Goal: Task Accomplishment & Management: Manage account settings

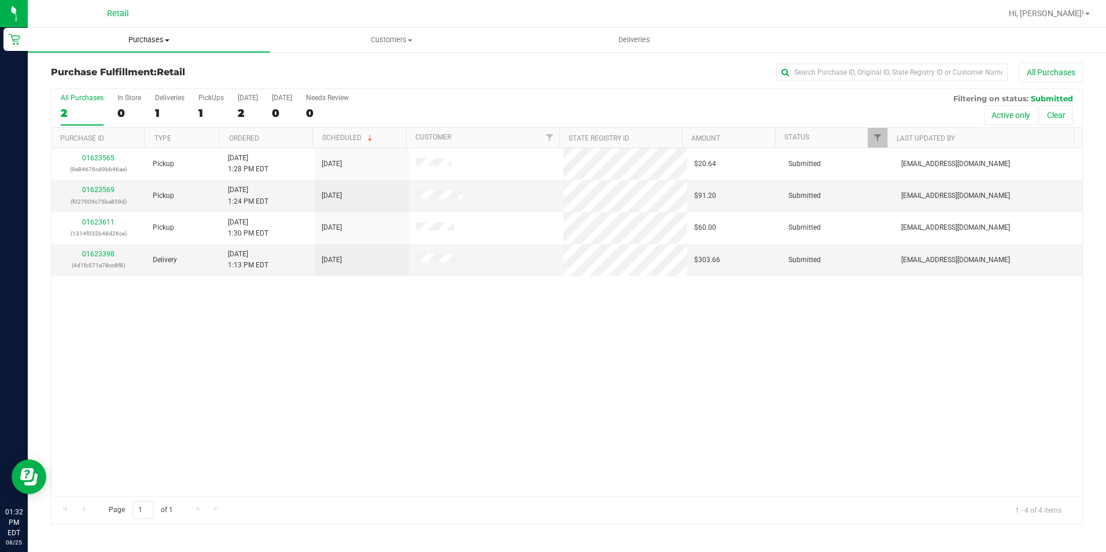
click at [142, 39] on span "Purchases" at bounding box center [149, 40] width 242 height 10
click at [99, 72] on span "Summary of purchases" at bounding box center [87, 70] width 119 height 10
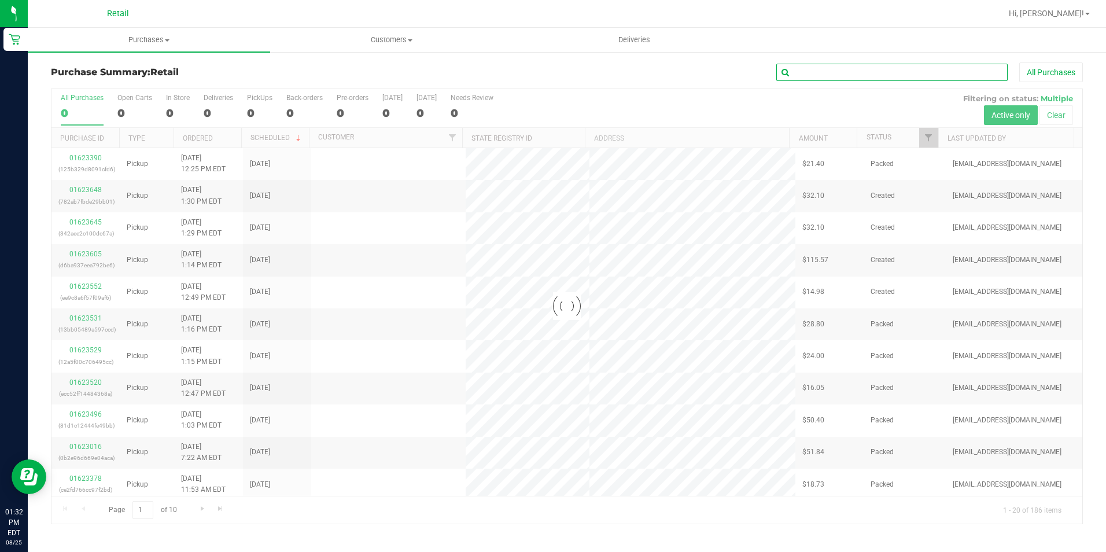
click at [819, 71] on input "text" at bounding box center [891, 72] width 231 height 17
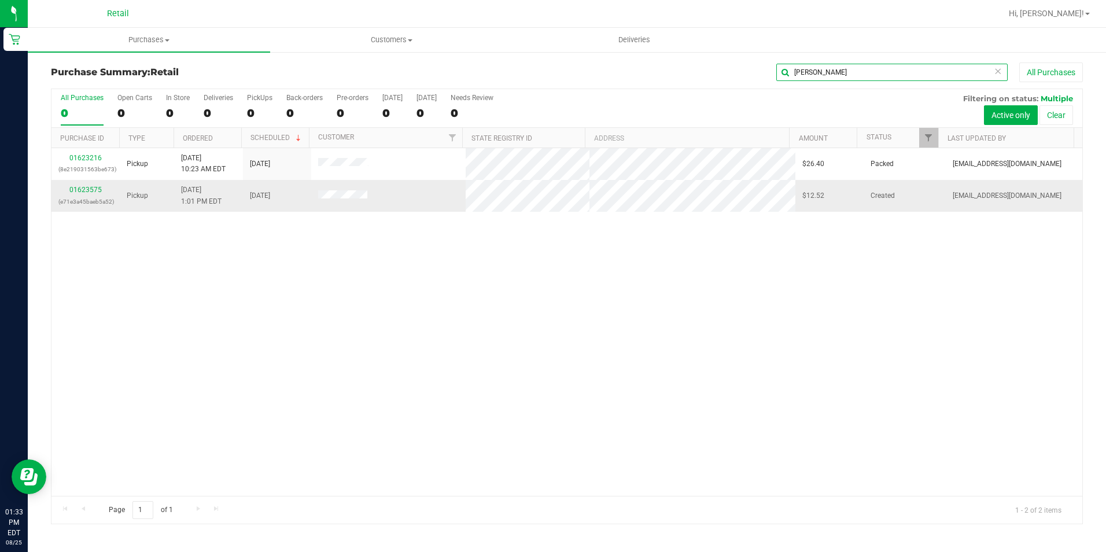
type input "[PERSON_NAME]"
click at [79, 183] on td "01623575 (e71e3a45baeb5a52)" at bounding box center [85, 195] width 68 height 31
click at [81, 189] on link "01623575" at bounding box center [85, 190] width 32 height 8
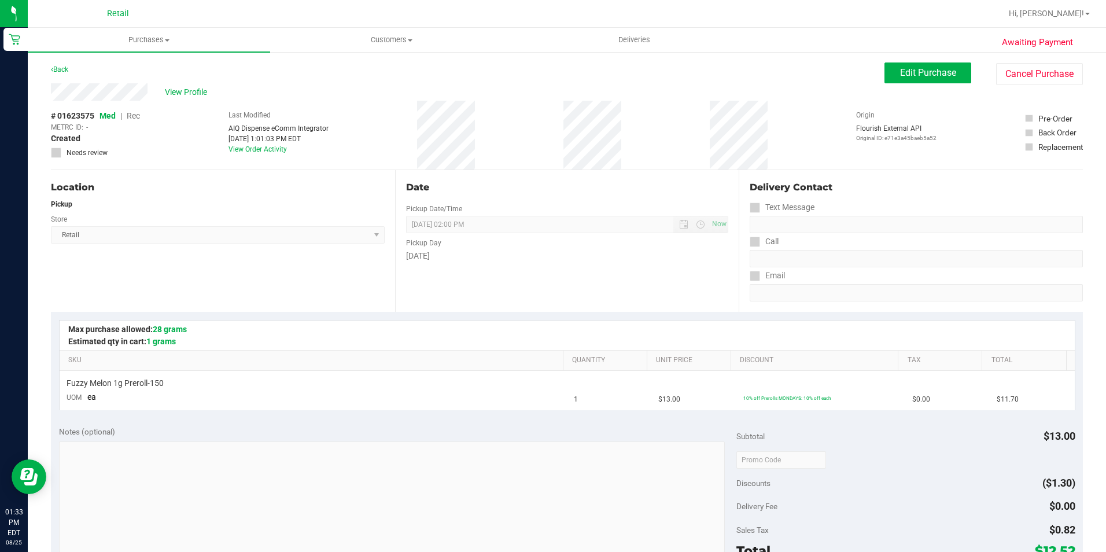
click at [921, 83] on div "Edit Purchase Cancel Purchase" at bounding box center [983, 73] width 198 height 23
drag, startPoint x: 938, startPoint y: 79, endPoint x: 903, endPoint y: 79, distance: 35.3
click at [938, 79] on button "Edit Purchase" at bounding box center [927, 72] width 87 height 21
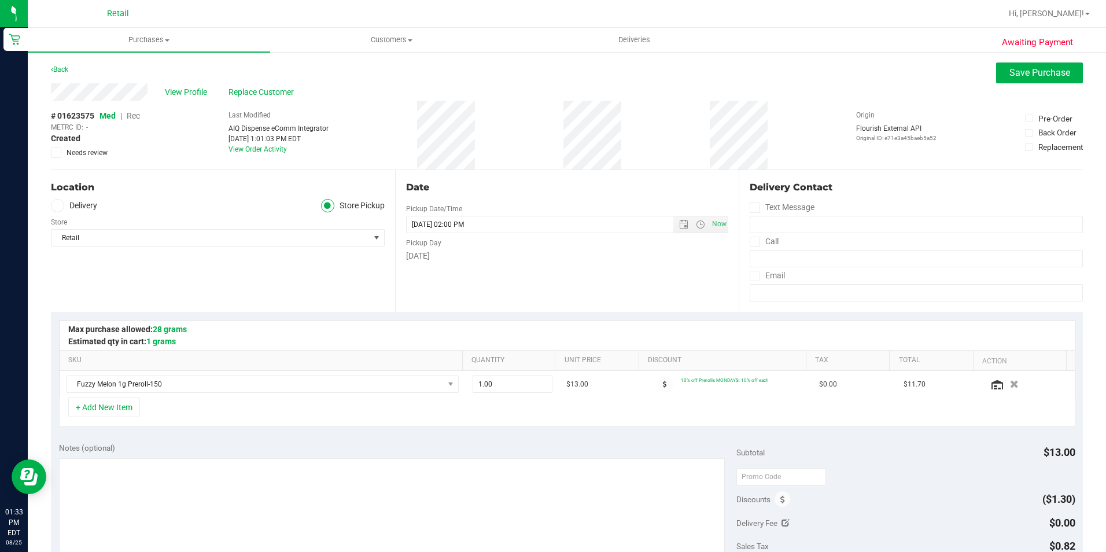
click at [135, 115] on span "Rec" at bounding box center [133, 115] width 13 height 9
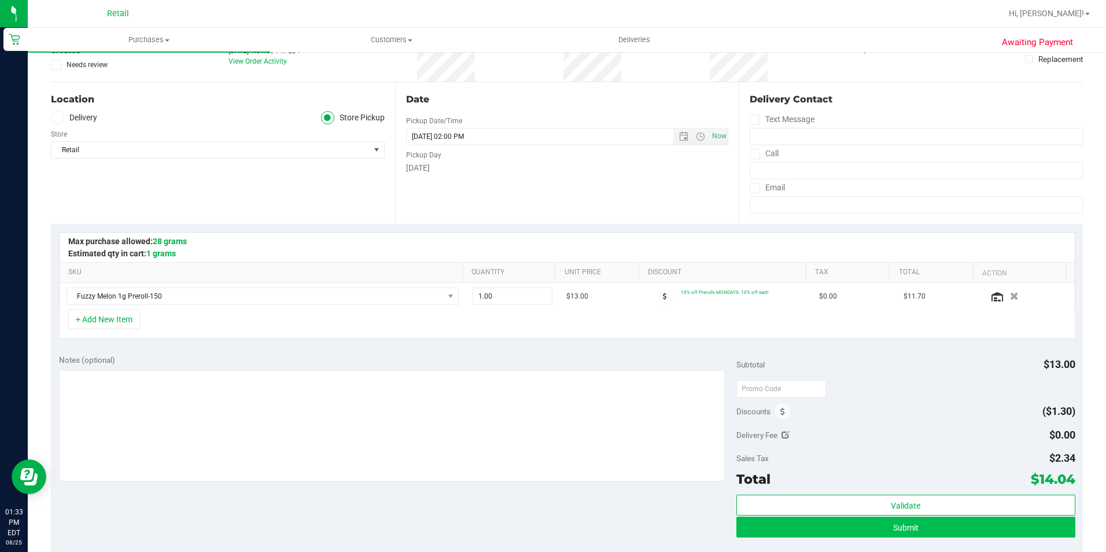
scroll to position [289, 0]
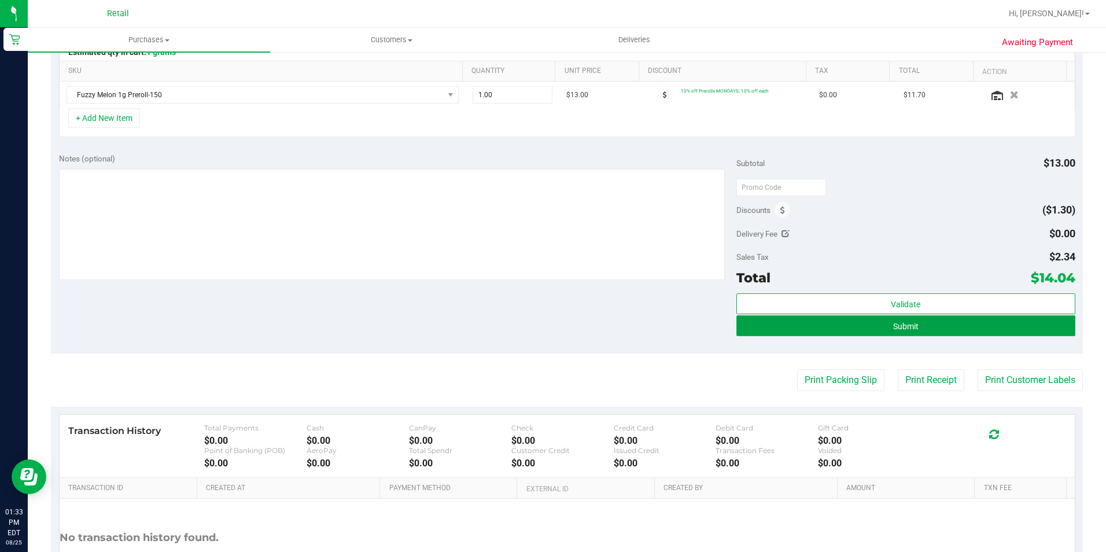
click at [922, 334] on button "Submit" at bounding box center [905, 325] width 339 height 21
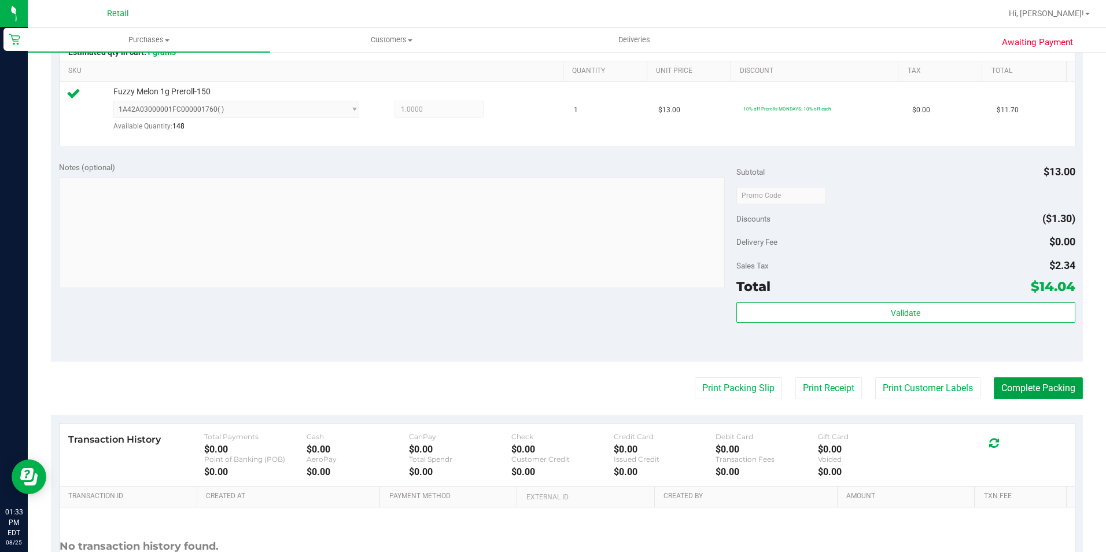
click at [1008, 378] on button "Complete Packing" at bounding box center [1037, 388] width 89 height 22
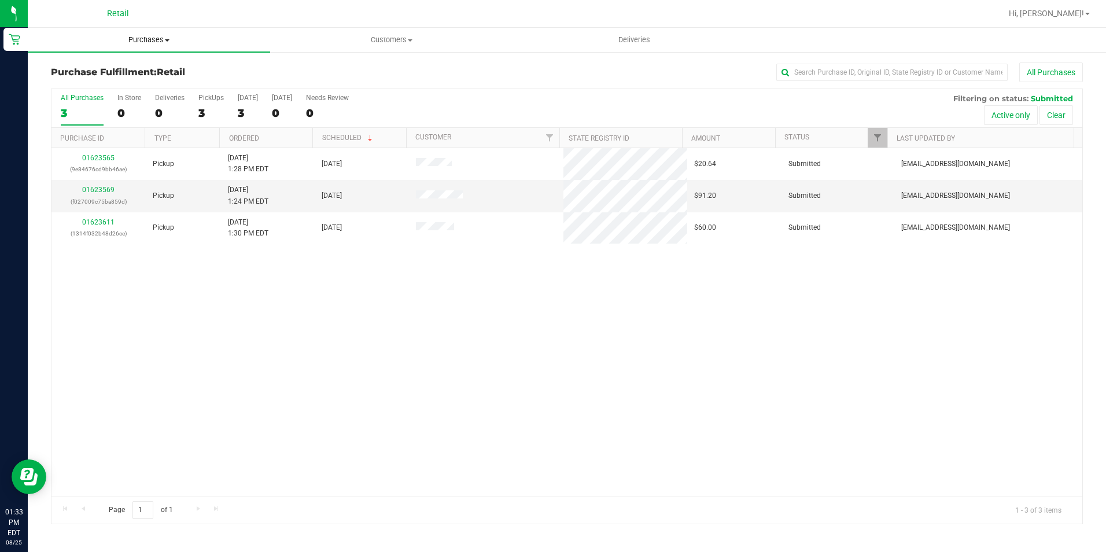
click at [143, 41] on span "Purchases" at bounding box center [149, 40] width 242 height 10
click at [106, 71] on span "Summary of purchases" at bounding box center [87, 70] width 119 height 10
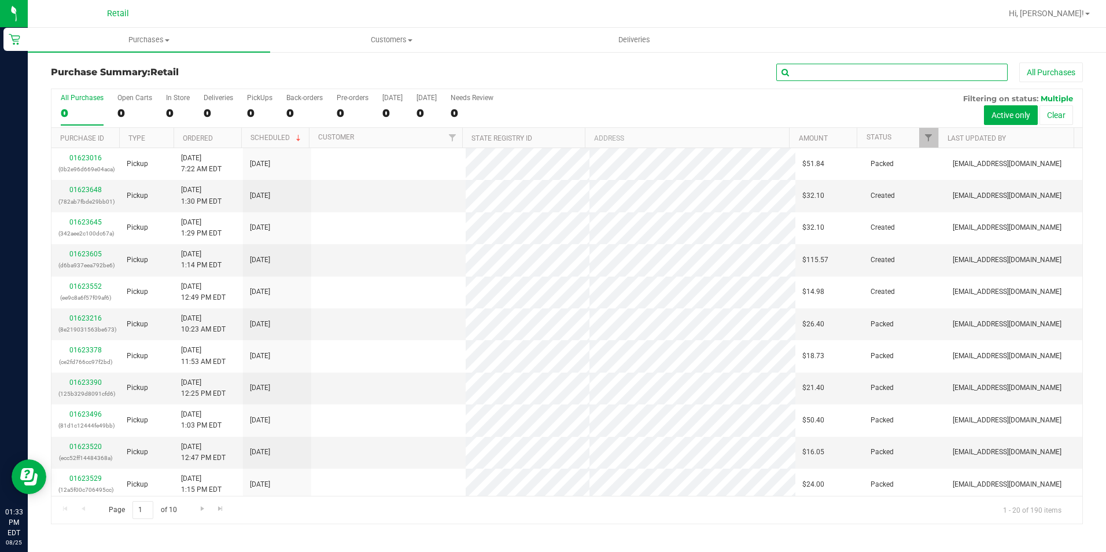
click at [854, 73] on input "text" at bounding box center [891, 72] width 231 height 17
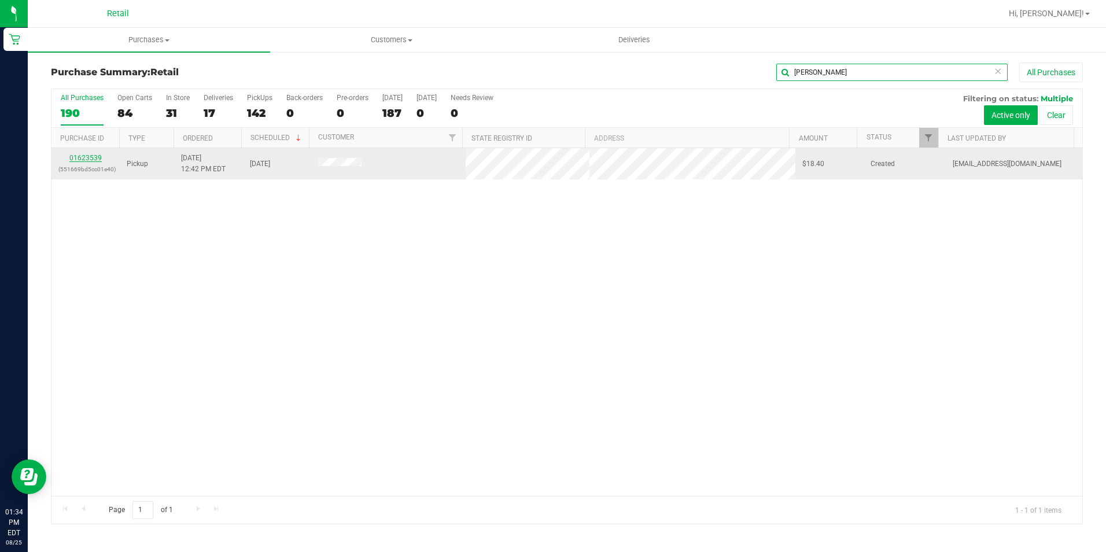
type input "[PERSON_NAME]"
click at [78, 156] on link "01623539" at bounding box center [85, 158] width 32 height 8
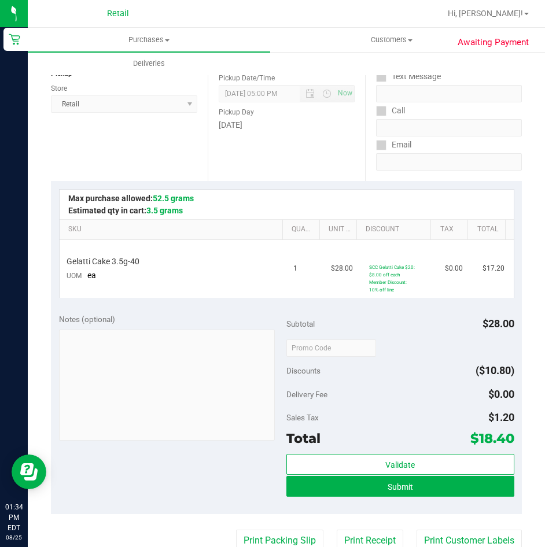
scroll to position [289, 0]
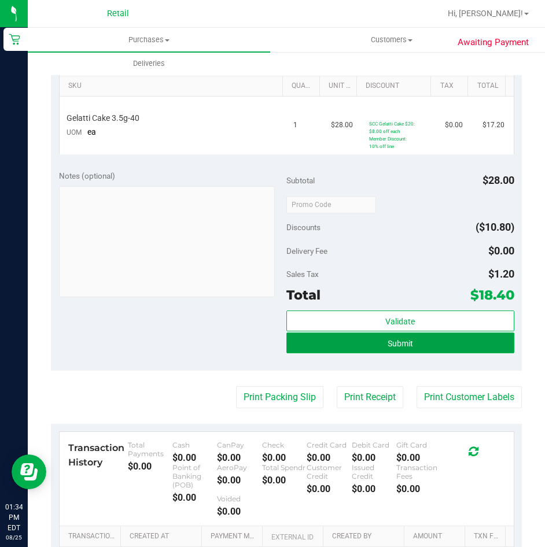
click at [426, 347] on button "Submit" at bounding box center [400, 342] width 228 height 21
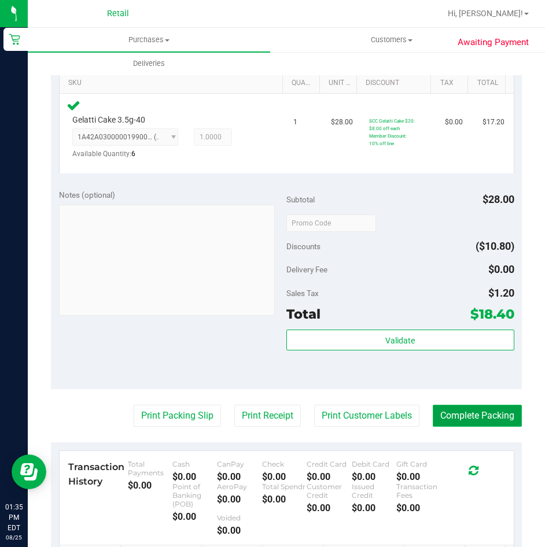
click at [490, 415] on button "Complete Packing" at bounding box center [477, 416] width 89 height 22
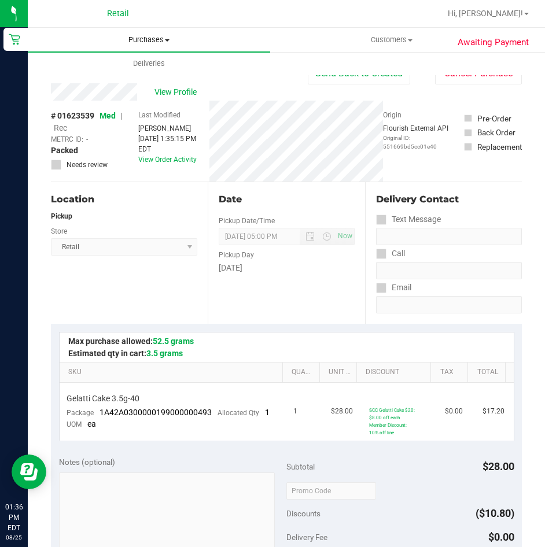
click at [143, 38] on span "Purchases" at bounding box center [149, 40] width 242 height 10
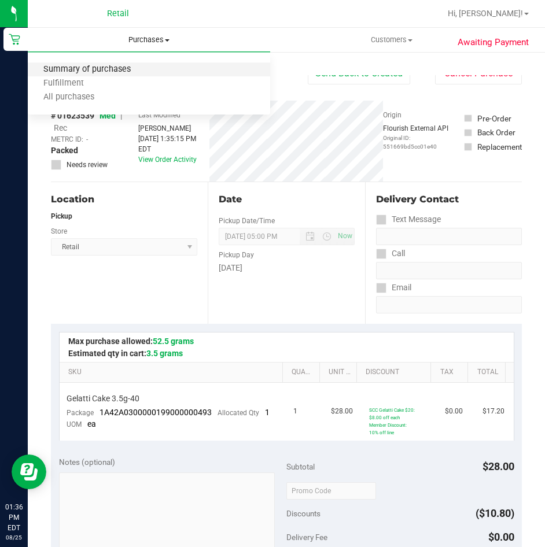
click at [91, 72] on span "Summary of purchases" at bounding box center [87, 70] width 119 height 10
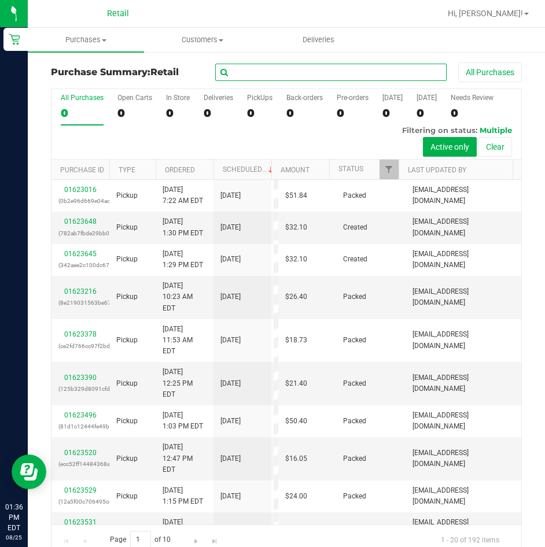
click at [385, 71] on input "text" at bounding box center [330, 72] width 231 height 17
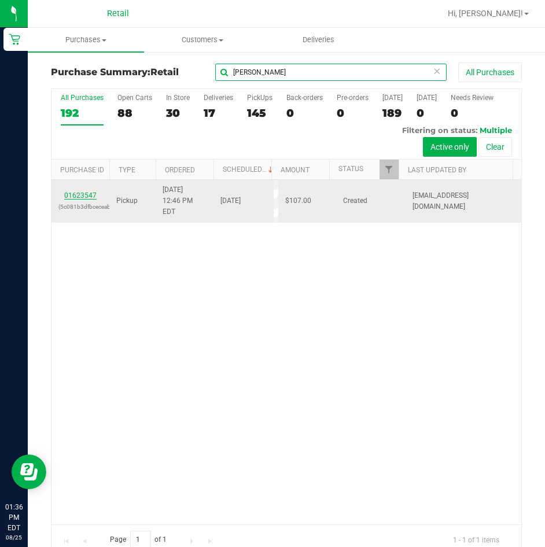
type input "[PERSON_NAME]"
click at [81, 191] on link "01623547" at bounding box center [80, 195] width 32 height 8
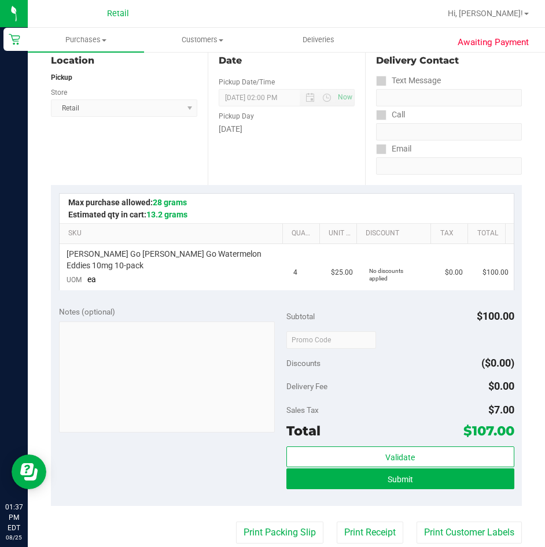
scroll to position [116, 0]
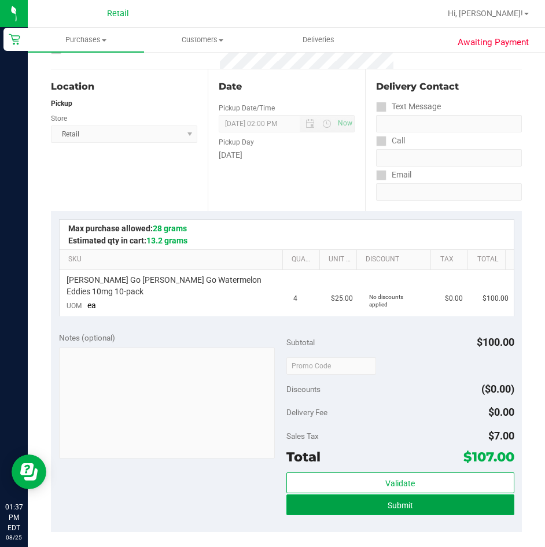
click at [405, 504] on span "Submit" at bounding box center [399, 505] width 25 height 9
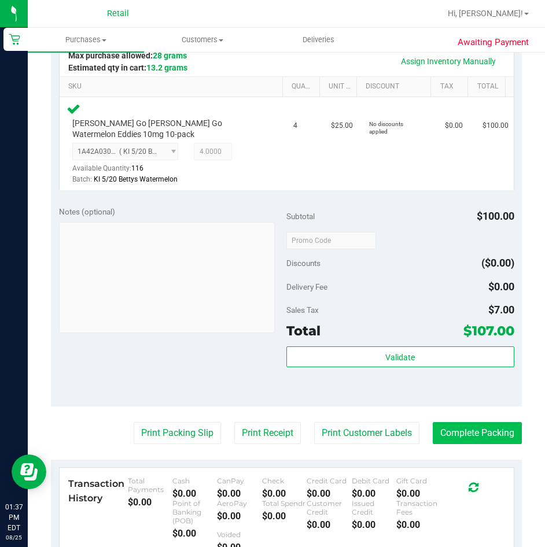
scroll to position [289, 0]
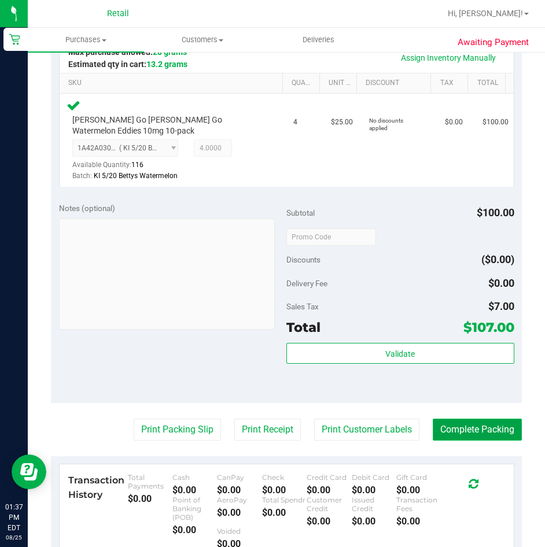
click at [452, 430] on button "Complete Packing" at bounding box center [477, 430] width 89 height 22
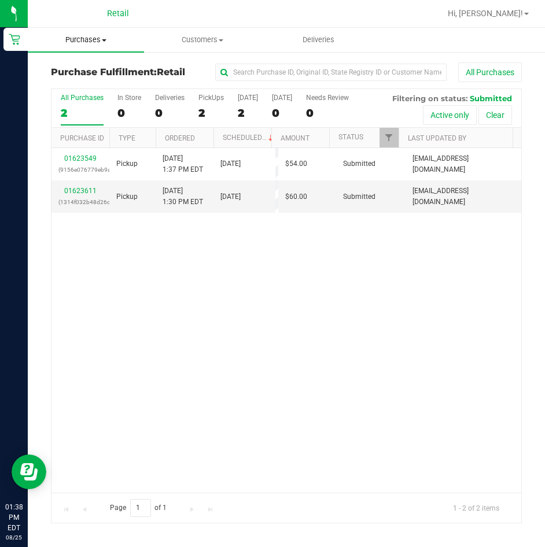
click at [97, 41] on span "Purchases" at bounding box center [86, 40] width 116 height 10
click at [79, 72] on span "Summary of purchases" at bounding box center [87, 70] width 119 height 10
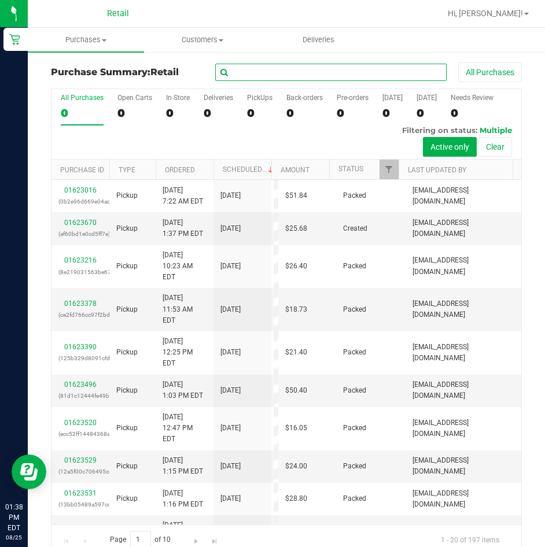
click at [282, 73] on input "text" at bounding box center [330, 72] width 231 height 17
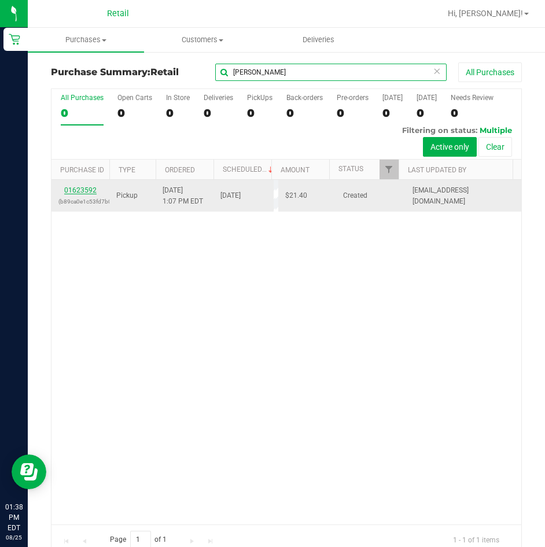
type input "[PERSON_NAME]"
click at [90, 191] on link "01623592" at bounding box center [80, 190] width 32 height 8
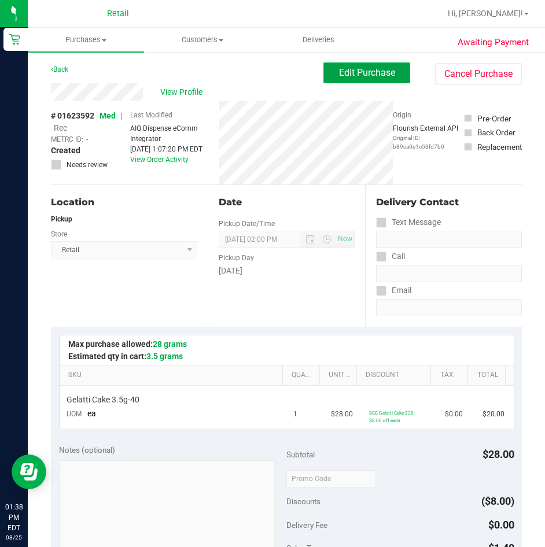
click at [367, 73] on span "Edit Purchase" at bounding box center [367, 72] width 56 height 11
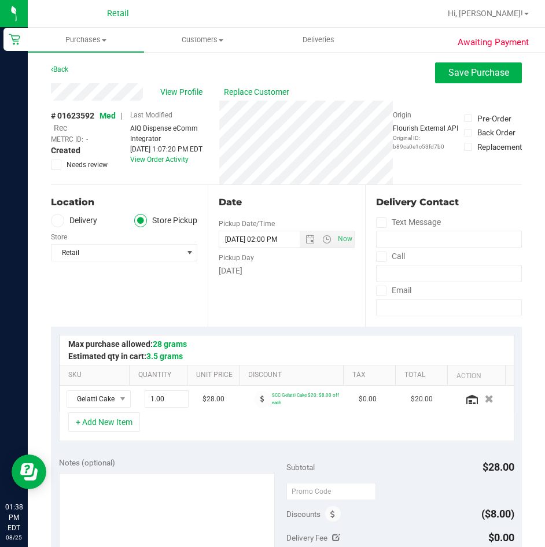
click at [65, 127] on span "Rec" at bounding box center [60, 127] width 13 height 9
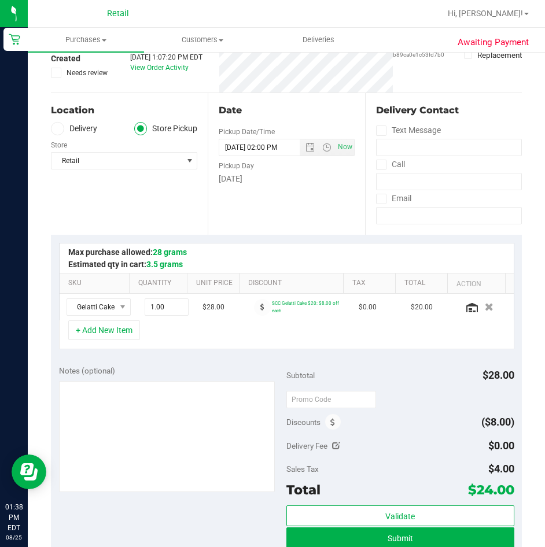
scroll to position [289, 0]
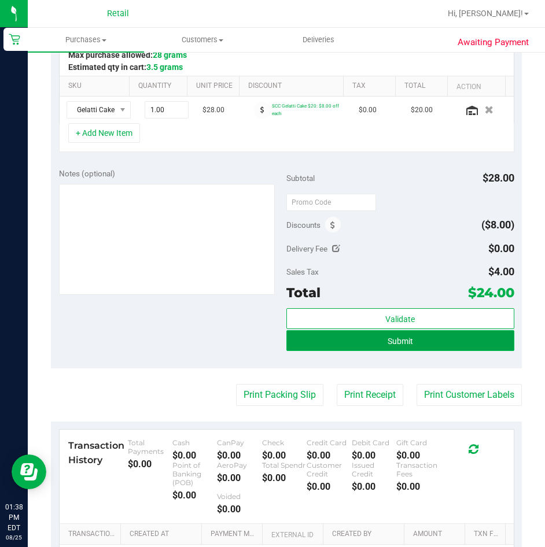
click at [428, 345] on button "Submit" at bounding box center [400, 340] width 228 height 21
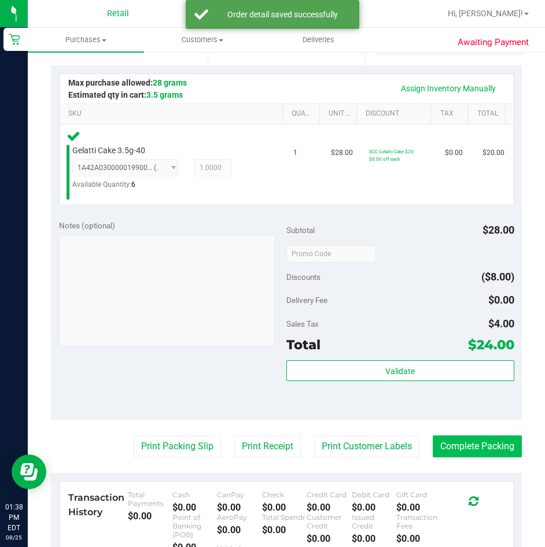
scroll to position [347, 0]
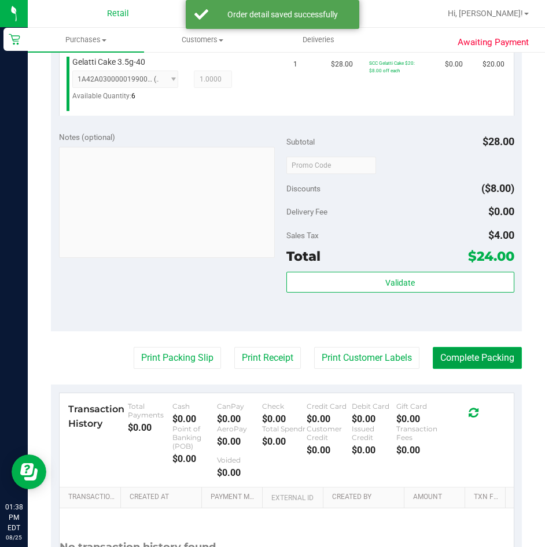
click at [482, 355] on button "Complete Packing" at bounding box center [477, 358] width 89 height 22
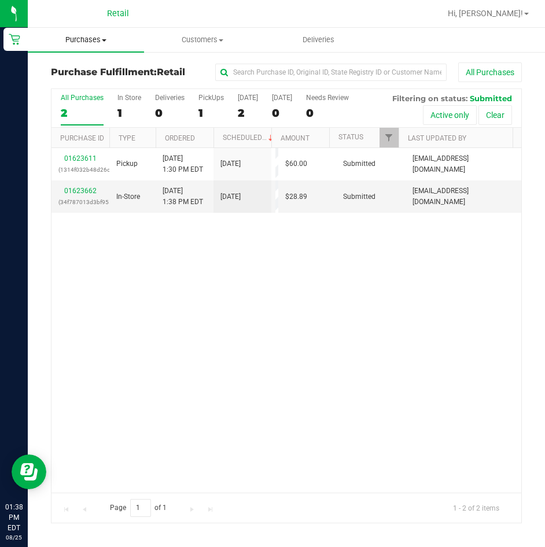
click at [84, 45] on span "Purchases" at bounding box center [86, 40] width 116 height 10
click at [80, 65] on span "Summary of purchases" at bounding box center [87, 70] width 119 height 10
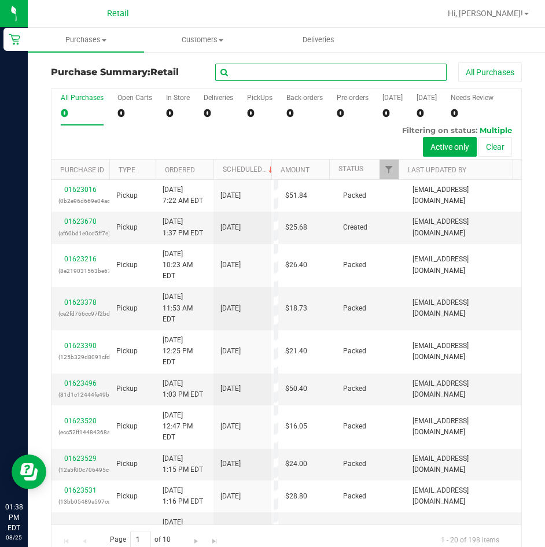
click at [365, 75] on input "text" at bounding box center [330, 72] width 231 height 17
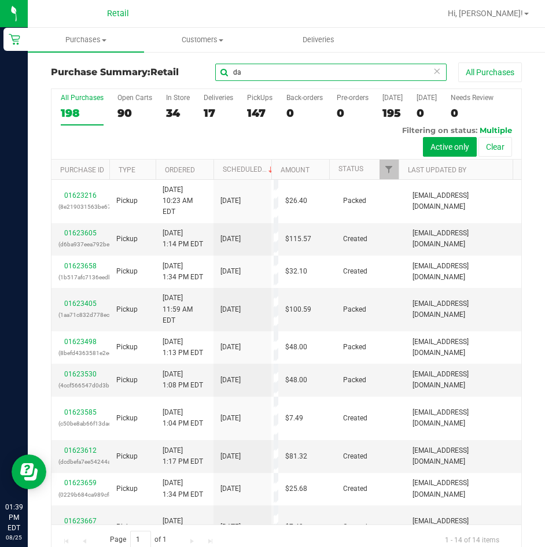
type input "da"
click at [251, 76] on input "da" at bounding box center [330, 72] width 231 height 17
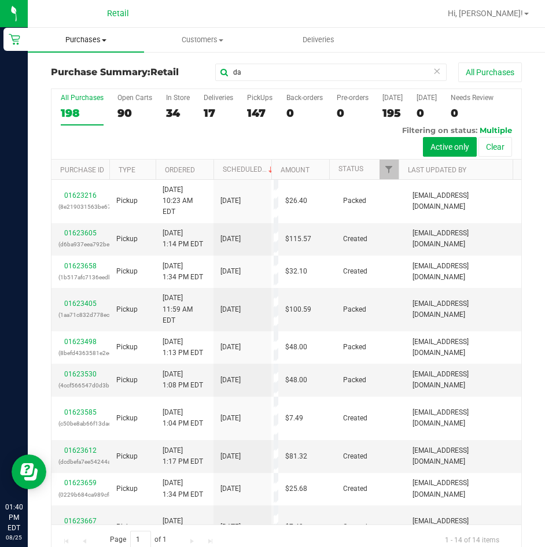
click at [86, 39] on span "Purchases" at bounding box center [86, 40] width 116 height 10
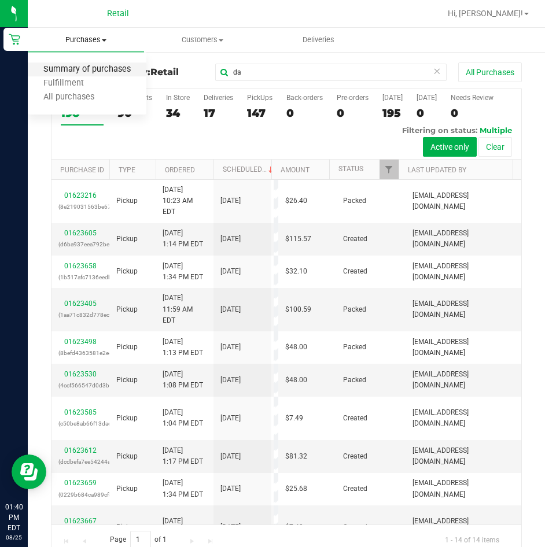
click at [73, 66] on span "Summary of purchases" at bounding box center [87, 70] width 119 height 10
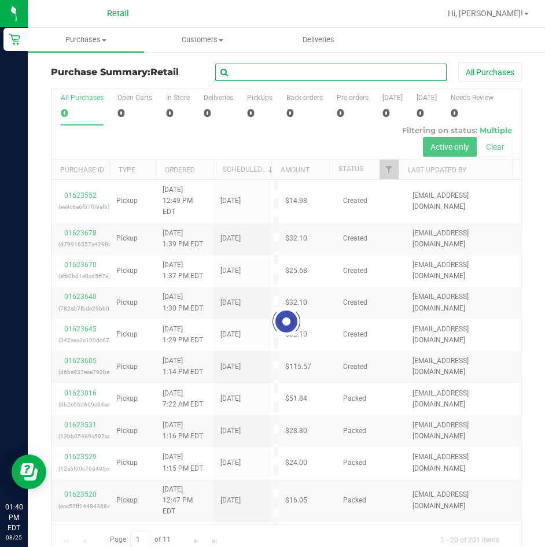
click at [260, 80] on input "text" at bounding box center [330, 72] width 231 height 17
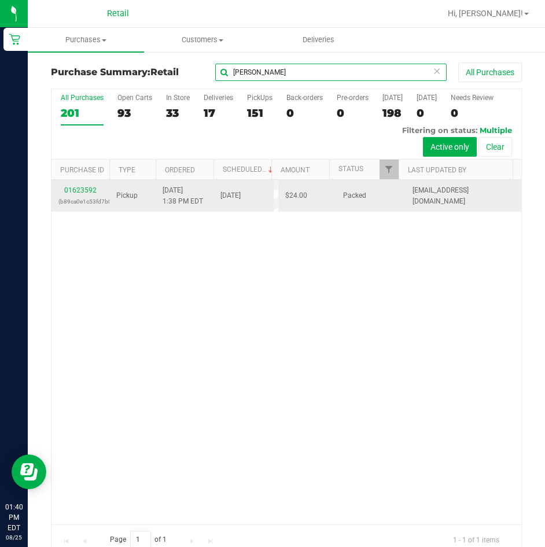
type input "[PERSON_NAME]"
click at [72, 184] on td "01623592 (b89ca0e1c53fd7b0)" at bounding box center [80, 196] width 58 height 32
click at [73, 191] on link "01623592" at bounding box center [80, 190] width 32 height 8
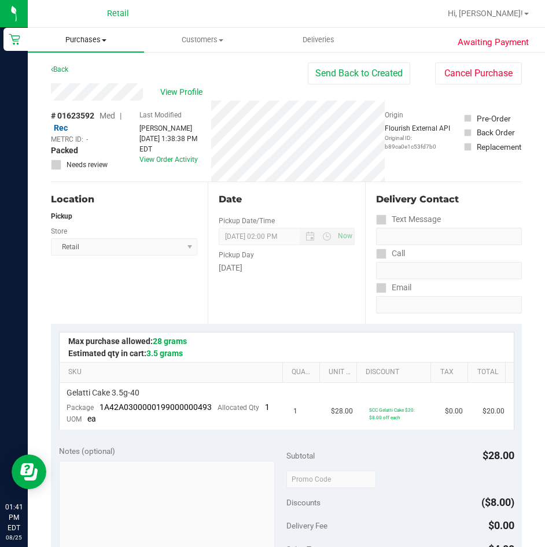
click at [91, 35] on span "Purchases" at bounding box center [86, 40] width 116 height 10
click at [58, 73] on span "Summary of purchases" at bounding box center [87, 70] width 119 height 10
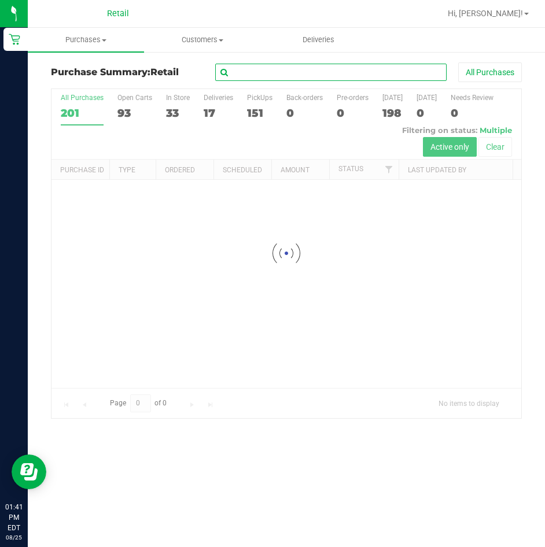
click at [405, 79] on input "text" at bounding box center [330, 72] width 231 height 17
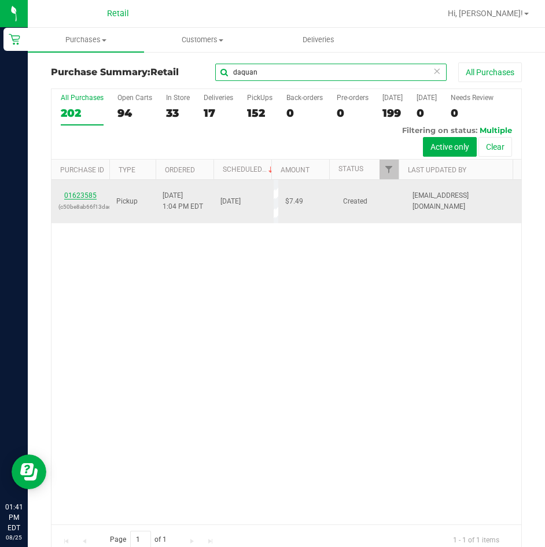
type input "daquan"
click at [87, 197] on link "01623585" at bounding box center [80, 195] width 32 height 8
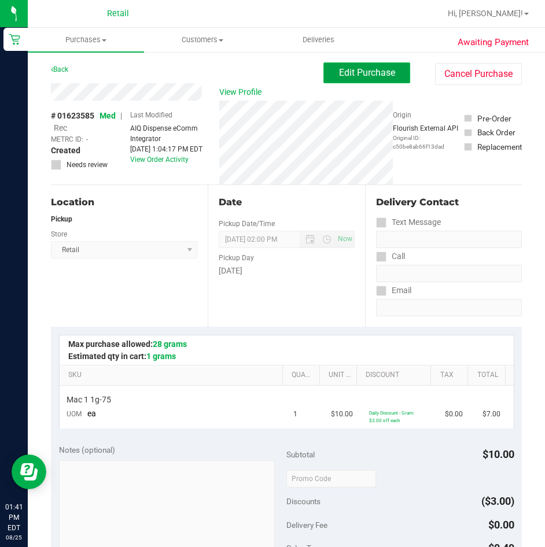
click at [356, 72] on span "Edit Purchase" at bounding box center [367, 72] width 56 height 11
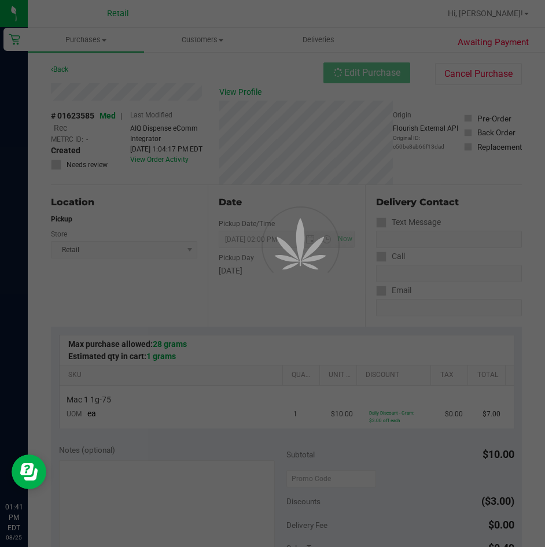
click at [62, 130] on div at bounding box center [272, 273] width 545 height 547
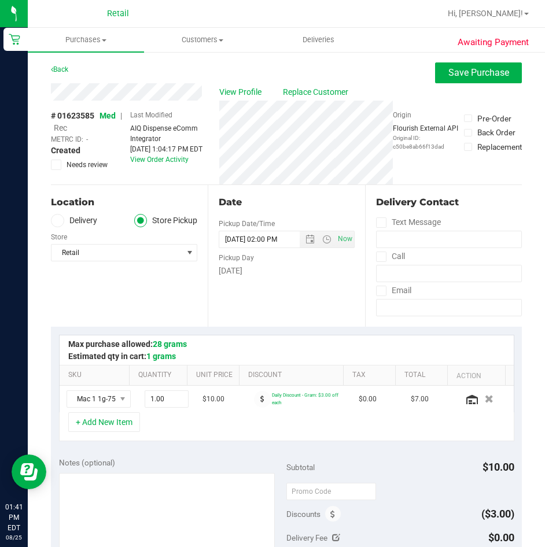
click at [62, 130] on span "Rec" at bounding box center [60, 127] width 13 height 9
click at [452, 73] on span "Save Purchase" at bounding box center [478, 72] width 61 height 11
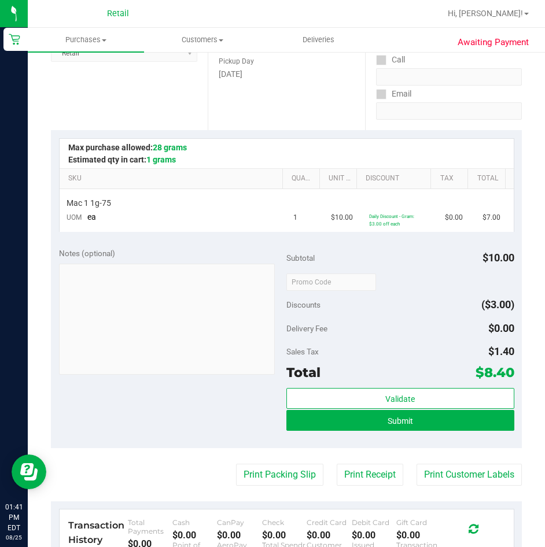
scroll to position [231, 0]
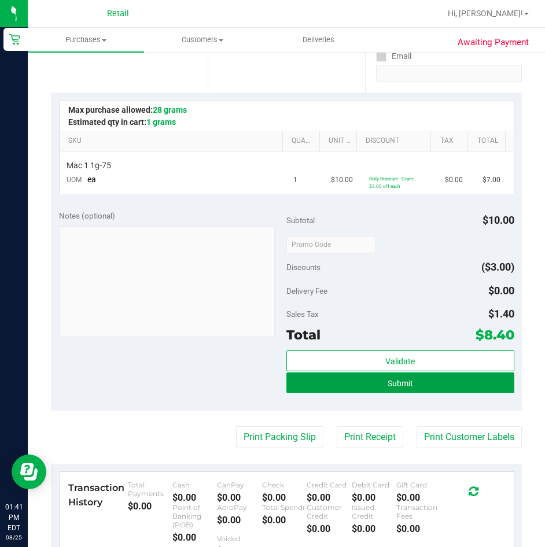
click at [357, 375] on button "Submit" at bounding box center [400, 382] width 228 height 21
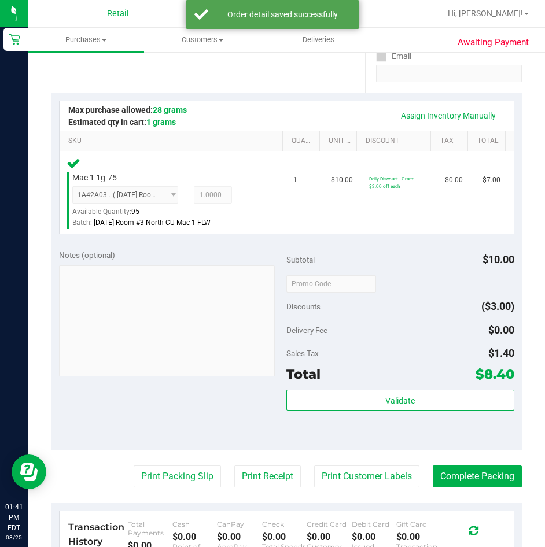
click at [476, 487] on purchase-details "Back Edit Purchase Cancel Purchase View Profile # 01623585 Med | Rec METRC ID: …" at bounding box center [286, 290] width 471 height 919
click at [475, 476] on button "Complete Packing" at bounding box center [477, 476] width 89 height 22
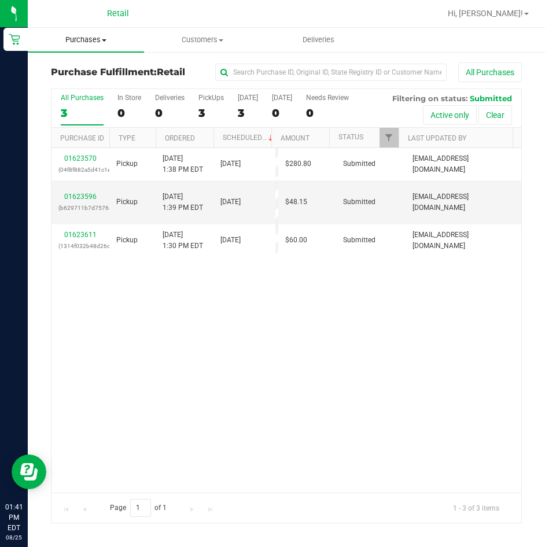
click at [77, 34] on uib-tab-heading "Purchases Summary of purchases Fulfillment All purchases" at bounding box center [86, 40] width 116 height 24
click at [70, 66] on span "Summary of purchases" at bounding box center [87, 70] width 119 height 10
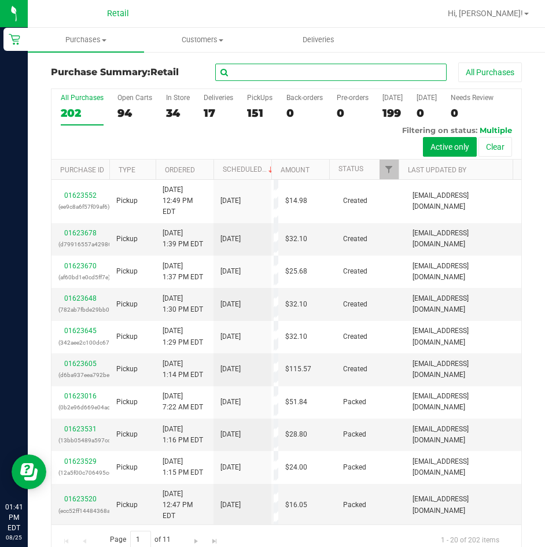
click at [263, 65] on input "text" at bounding box center [330, 72] width 231 height 17
click at [264, 67] on input "text" at bounding box center [330, 72] width 231 height 17
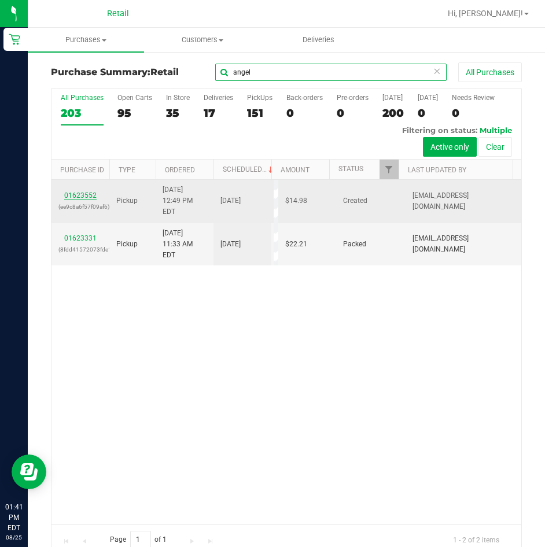
type input "angel"
click at [84, 191] on link "01623552" at bounding box center [80, 195] width 32 height 8
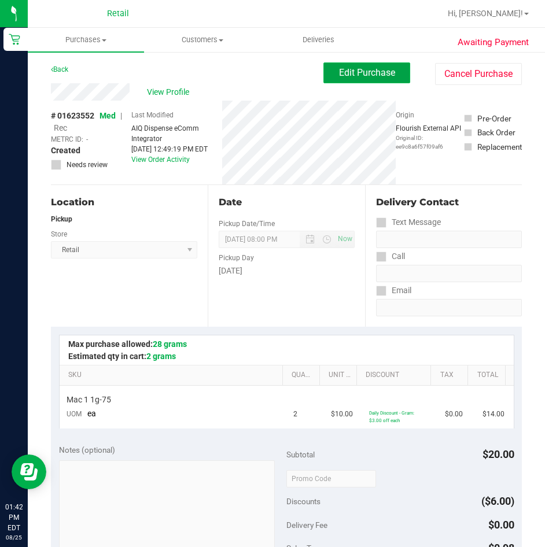
click at [378, 71] on span "Edit Purchase" at bounding box center [367, 72] width 56 height 11
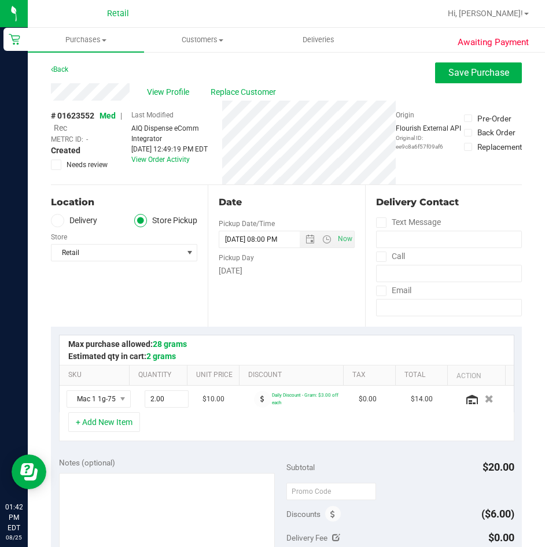
click at [59, 131] on span "Rec" at bounding box center [60, 127] width 13 height 9
click at [465, 78] on button "Save Purchase" at bounding box center [478, 72] width 87 height 21
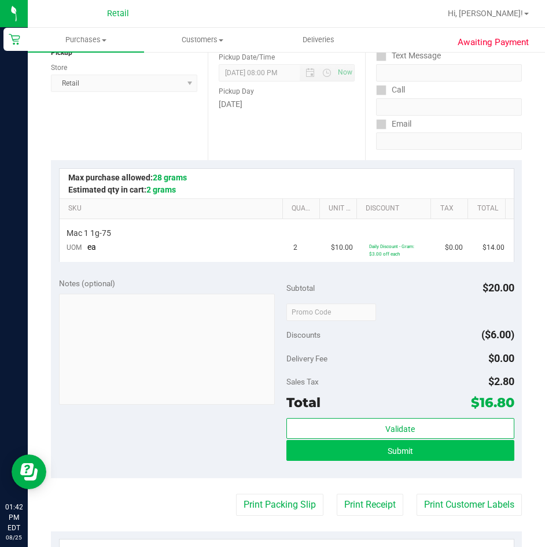
scroll to position [173, 0]
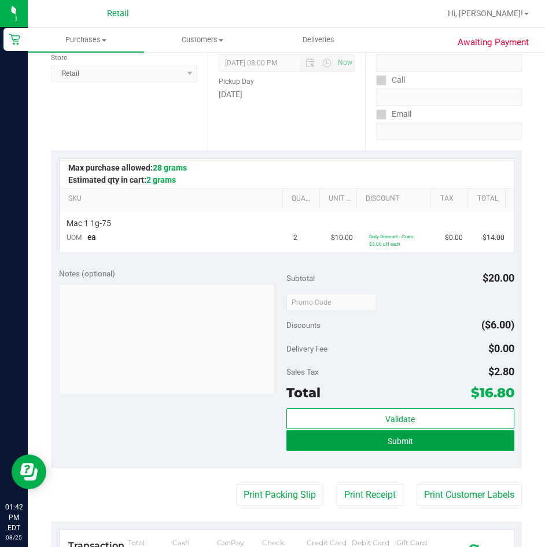
click at [405, 442] on span "Submit" at bounding box center [399, 441] width 25 height 9
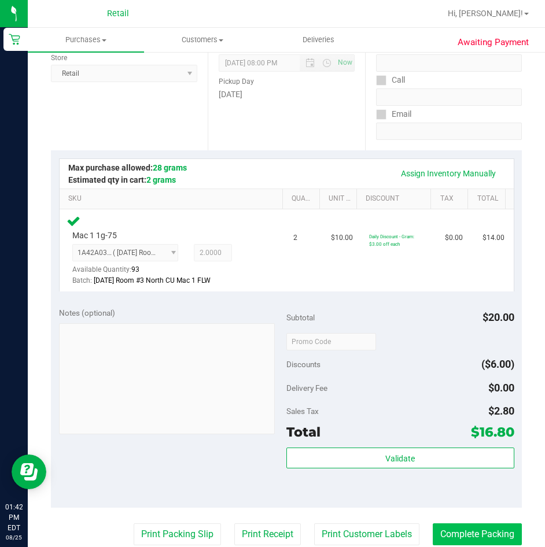
click at [460, 521] on purchase-details "Back Edit Purchase Cancel Purchase View Profile # 01623552 Med | Rec METRC ID: …" at bounding box center [286, 348] width 471 height 919
click at [457, 534] on button "Complete Packing" at bounding box center [477, 534] width 89 height 22
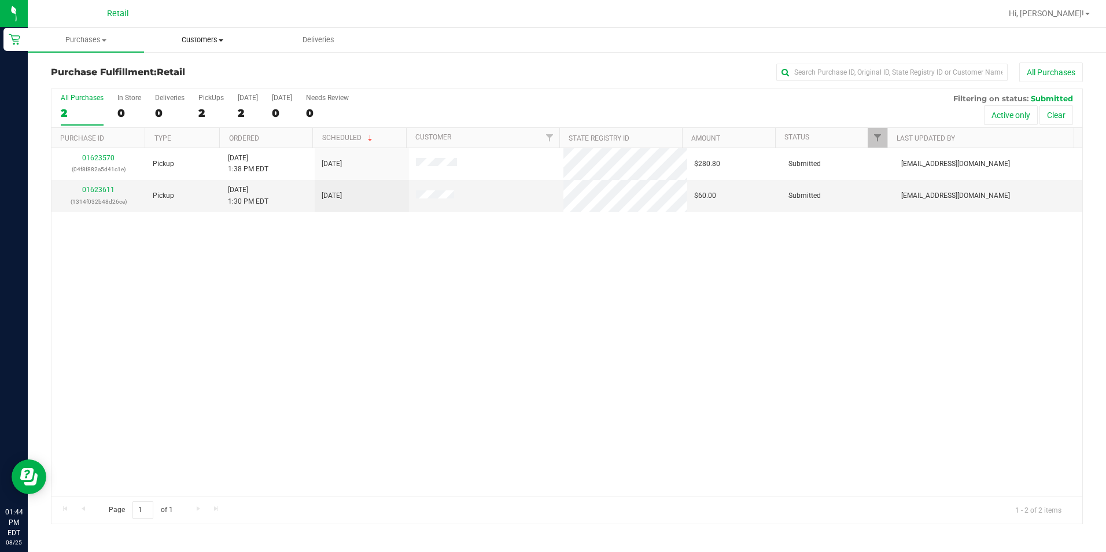
click at [206, 40] on span "Customers" at bounding box center [202, 40] width 115 height 10
click at [190, 67] on span "All customers" at bounding box center [185, 70] width 83 height 10
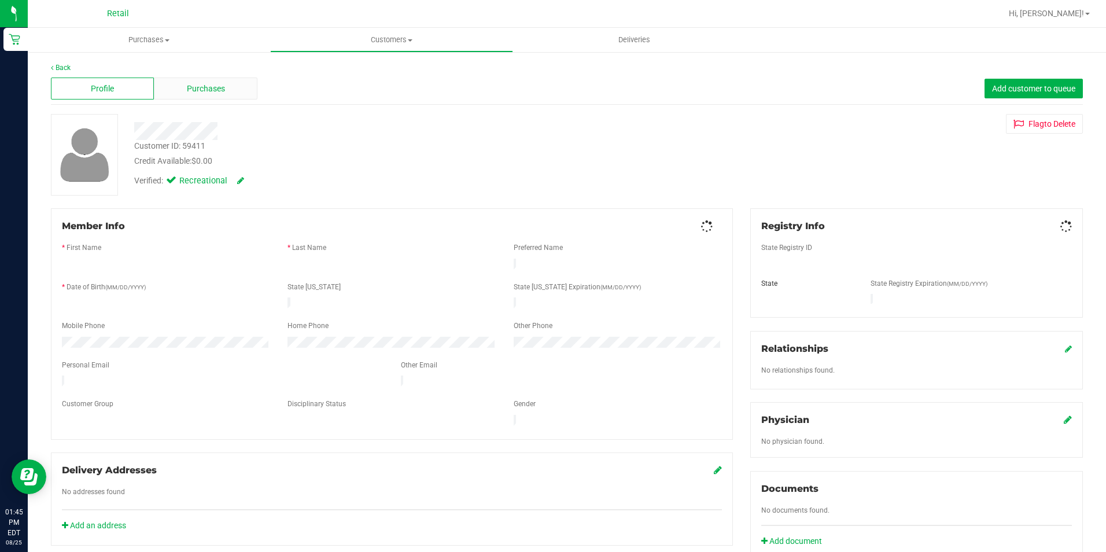
click at [216, 87] on span "Purchases" at bounding box center [206, 89] width 38 height 12
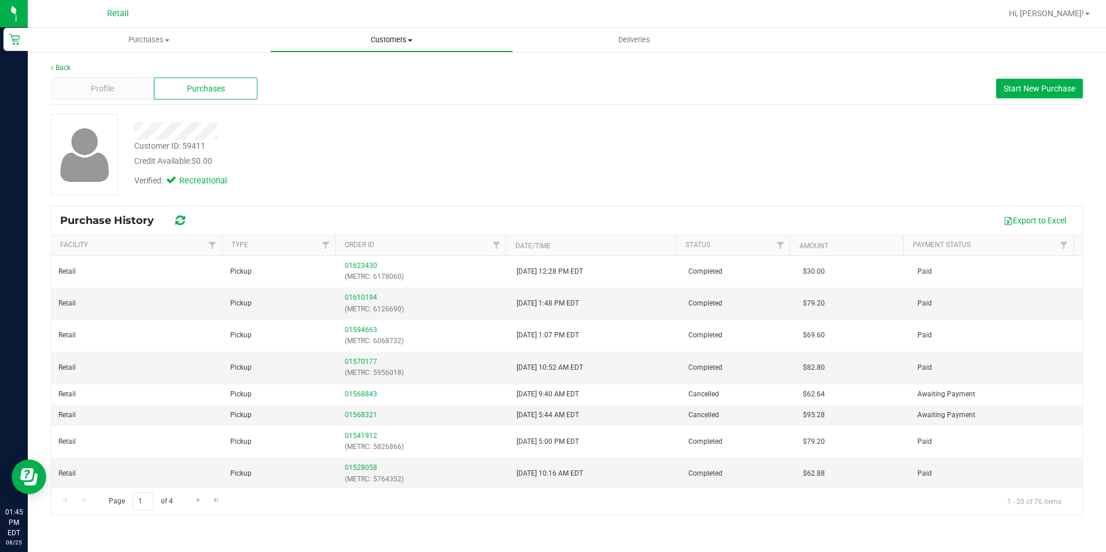
click at [387, 42] on span "Customers" at bounding box center [391, 40] width 241 height 10
click at [305, 67] on span "All customers" at bounding box center [311, 70] width 83 height 10
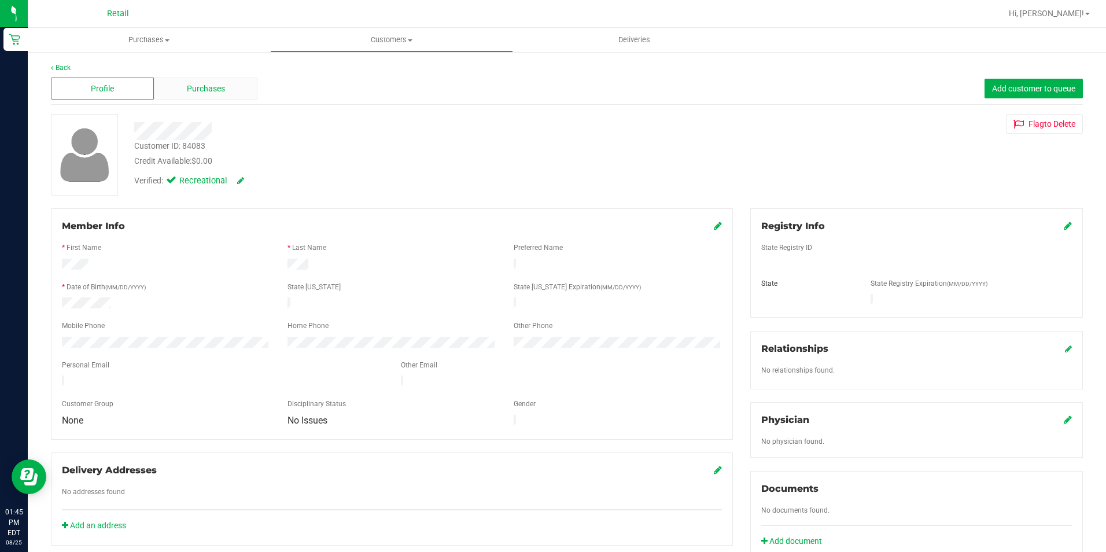
click at [196, 89] on span "Purchases" at bounding box center [206, 89] width 38 height 12
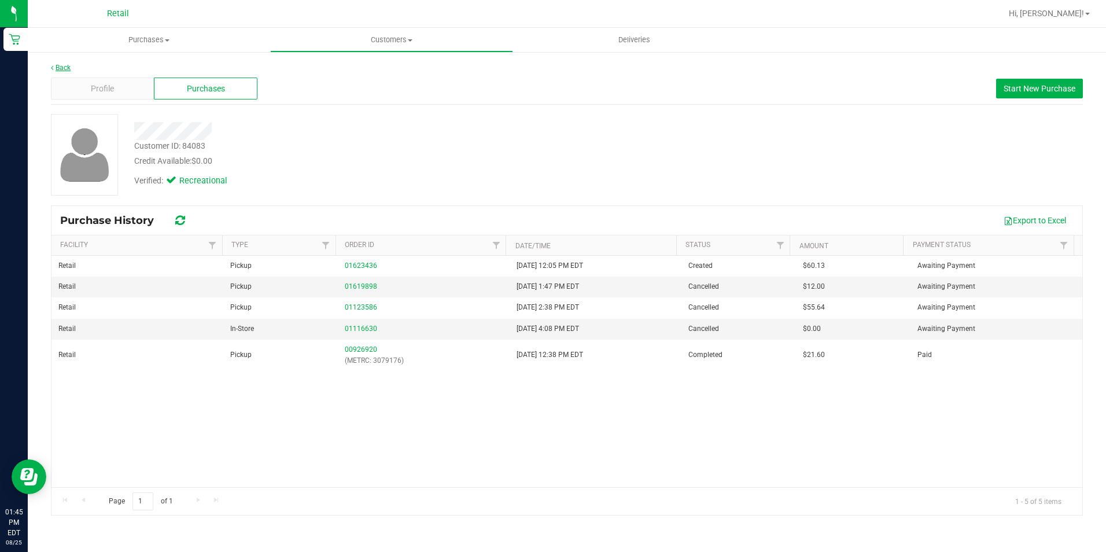
click at [57, 70] on link "Back" at bounding box center [61, 68] width 20 height 8
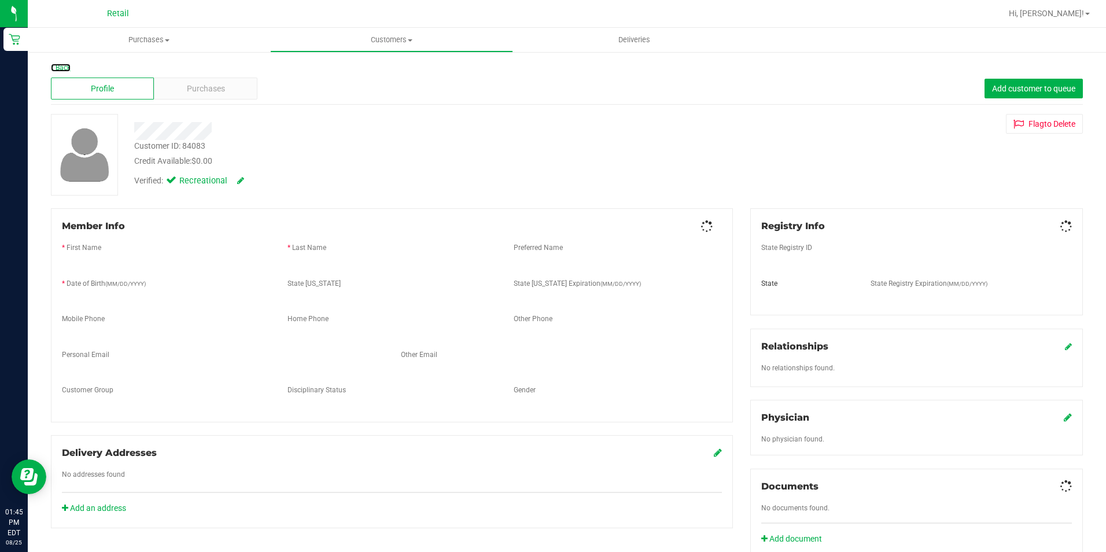
click at [57, 70] on link "Back" at bounding box center [61, 68] width 20 height 8
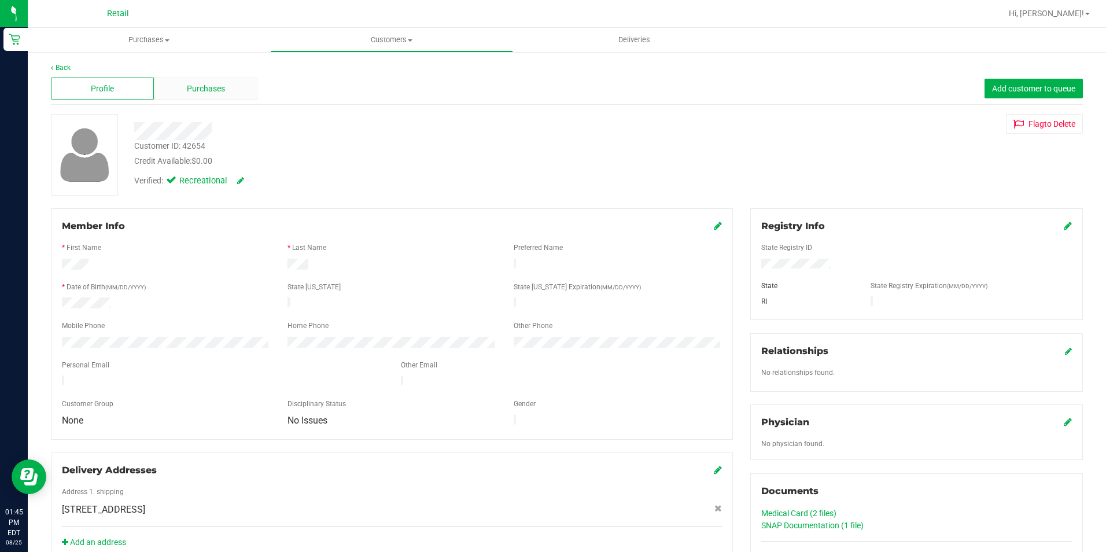
click at [201, 90] on span "Purchases" at bounding box center [206, 89] width 38 height 12
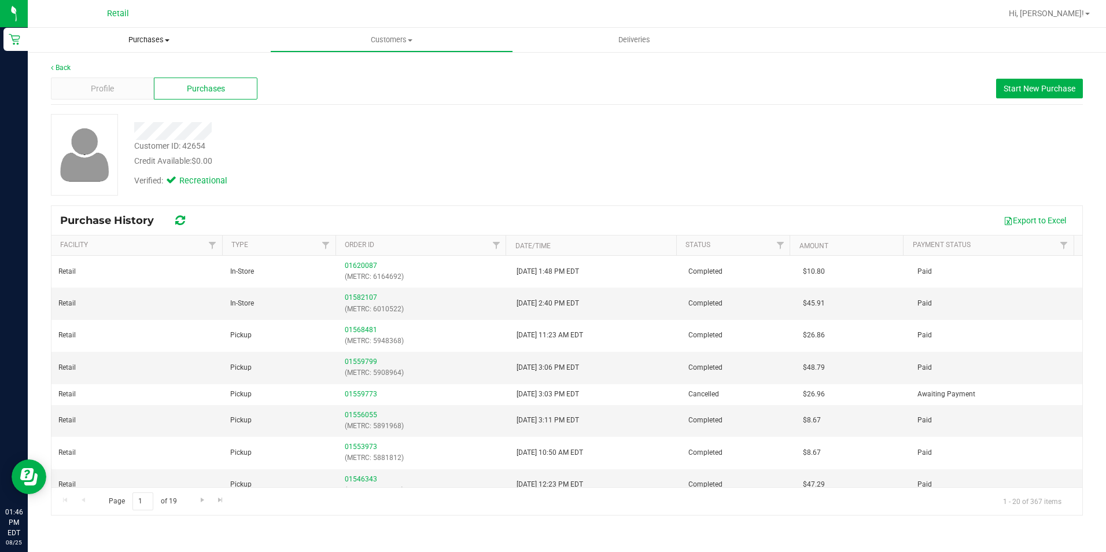
drag, startPoint x: 154, startPoint y: 45, endPoint x: 148, endPoint y: 51, distance: 8.6
click at [154, 45] on uib-tab-heading "Purchases Summary of purchases Fulfillment All purchases" at bounding box center [149, 40] width 242 height 24
click at [134, 68] on span "Summary of purchases" at bounding box center [87, 70] width 119 height 10
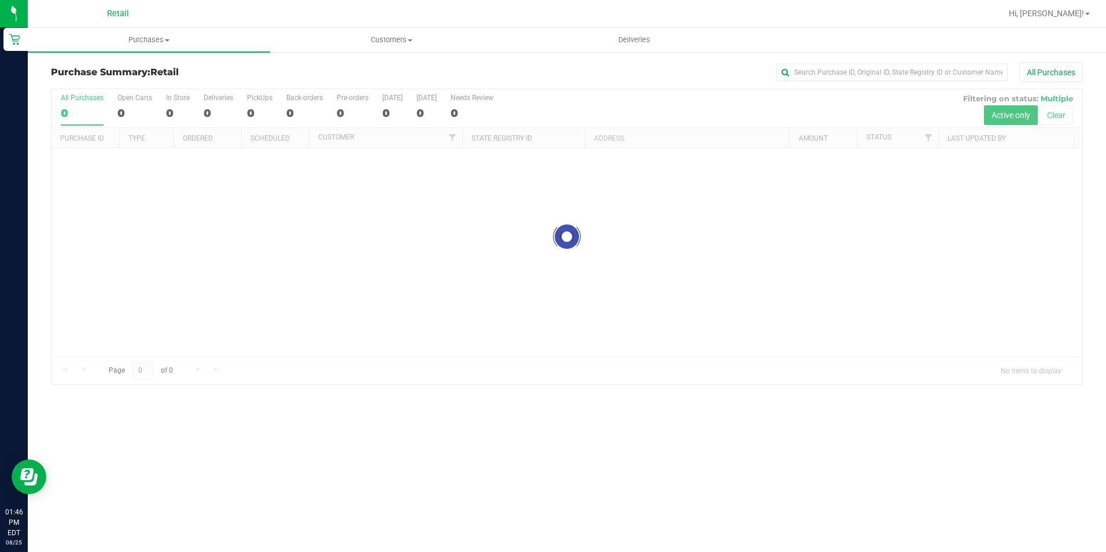
click at [895, 83] on div "Purchase Summary: Retail All Purchases" at bounding box center [567, 74] width 1032 height 25
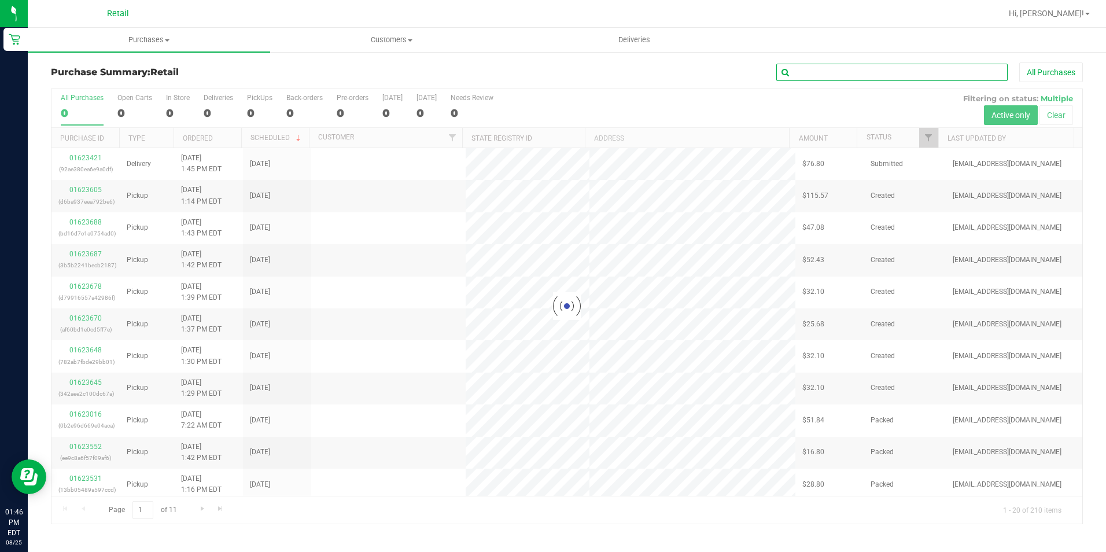
click at [893, 69] on input "text" at bounding box center [891, 72] width 231 height 17
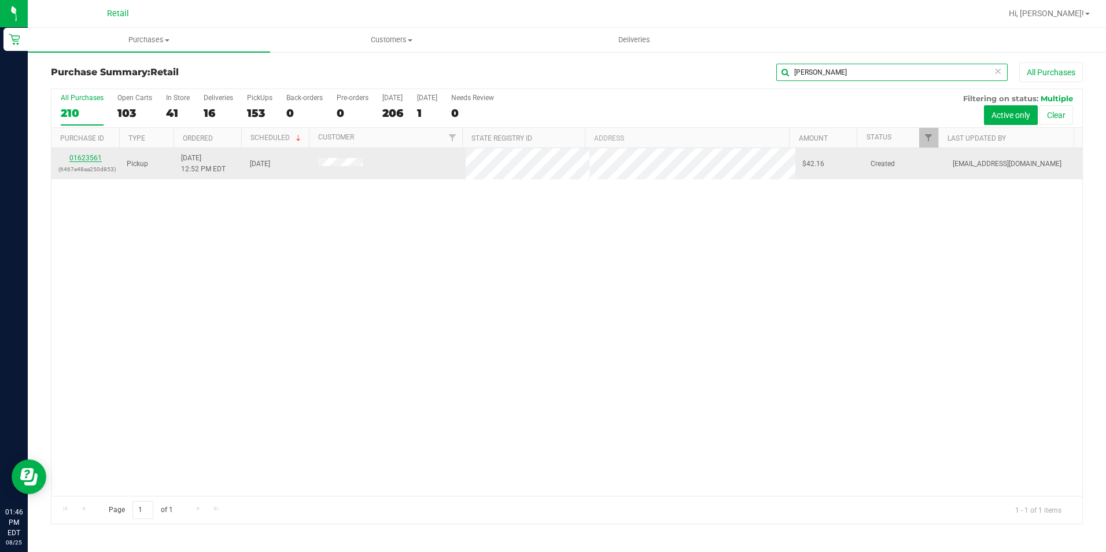
type input "[PERSON_NAME]"
click at [98, 156] on link "01623561" at bounding box center [85, 158] width 32 height 8
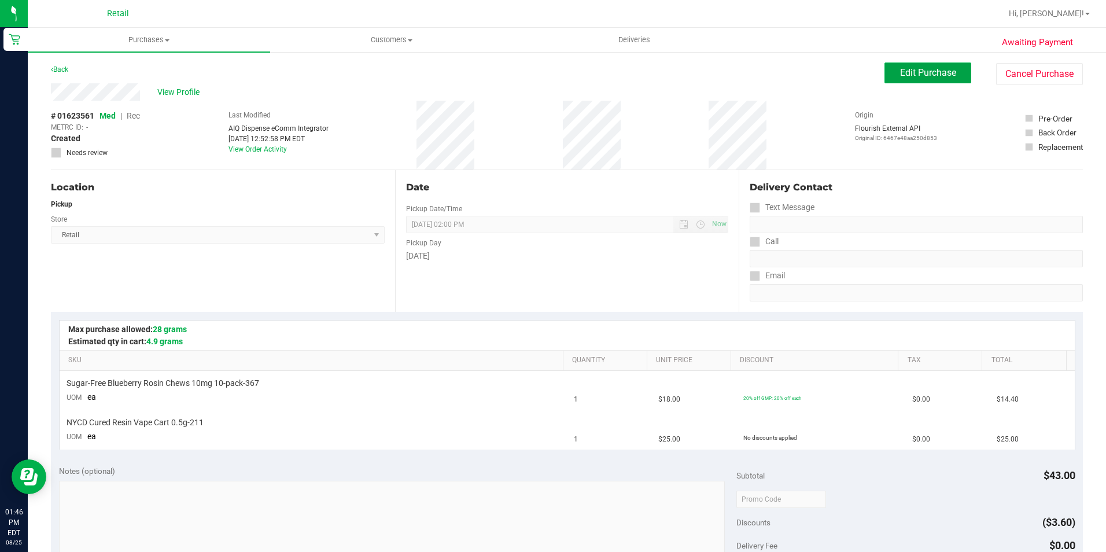
click at [903, 75] on span "Edit Purchase" at bounding box center [928, 72] width 56 height 11
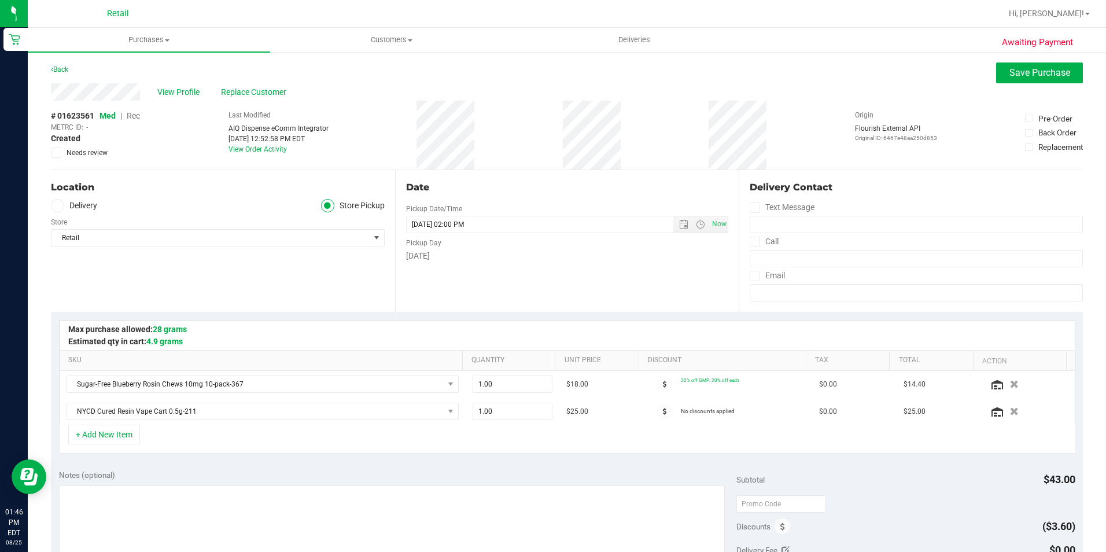
click at [133, 114] on span "Rec" at bounding box center [133, 115] width 13 height 9
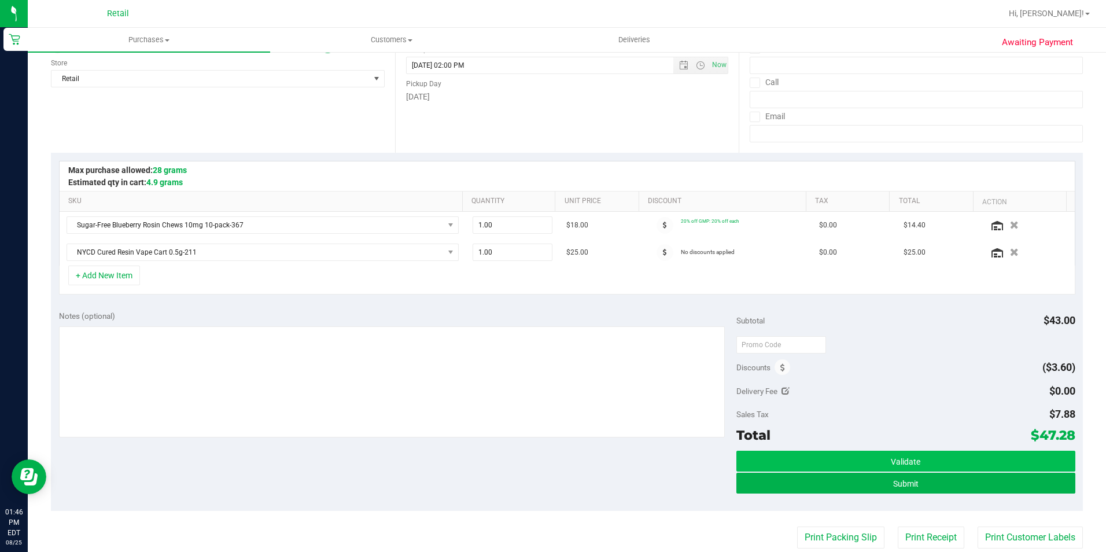
scroll to position [173, 0]
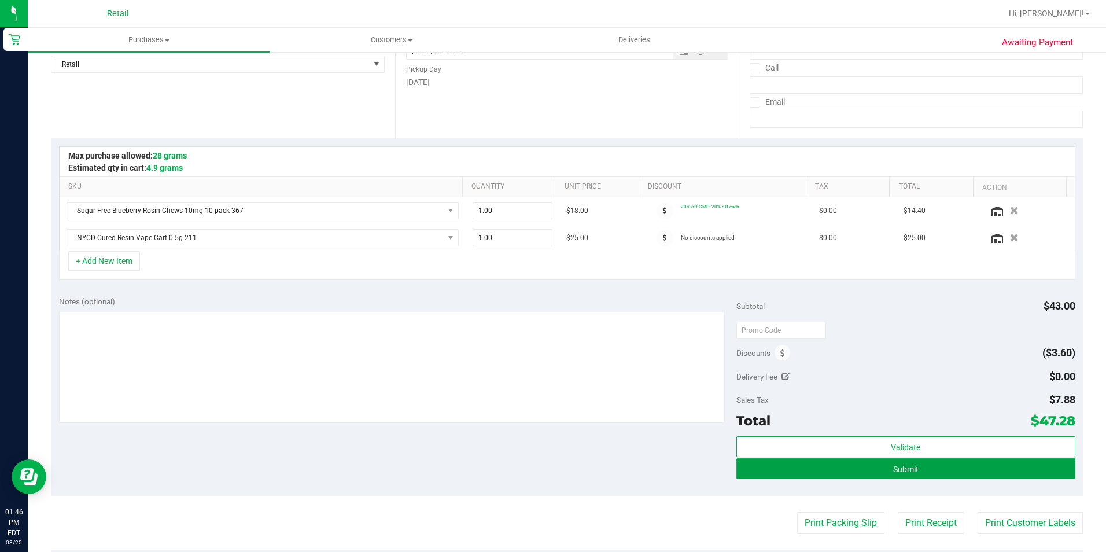
click at [827, 460] on button "Submit" at bounding box center [905, 468] width 339 height 21
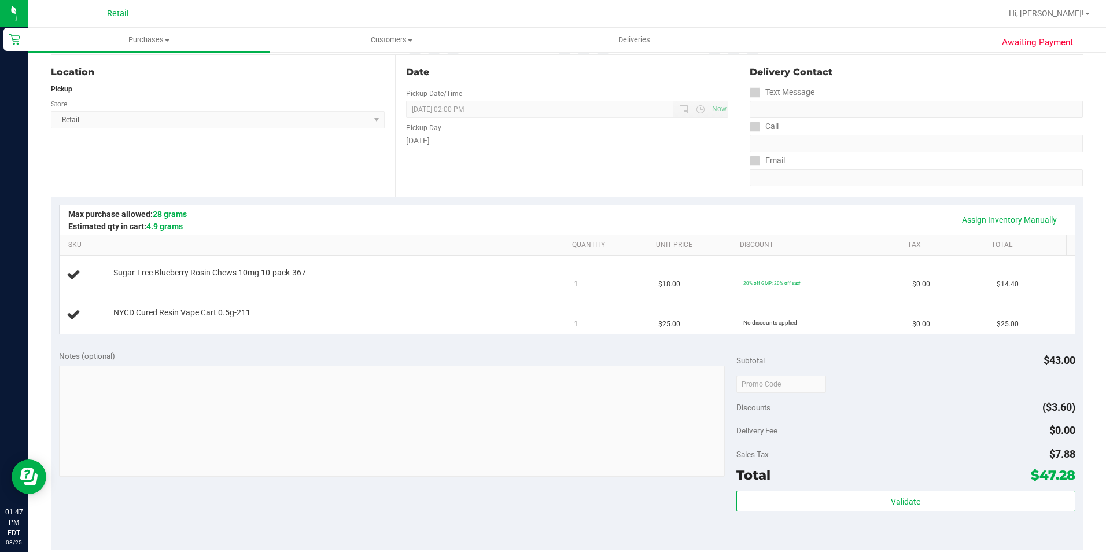
scroll to position [173, 0]
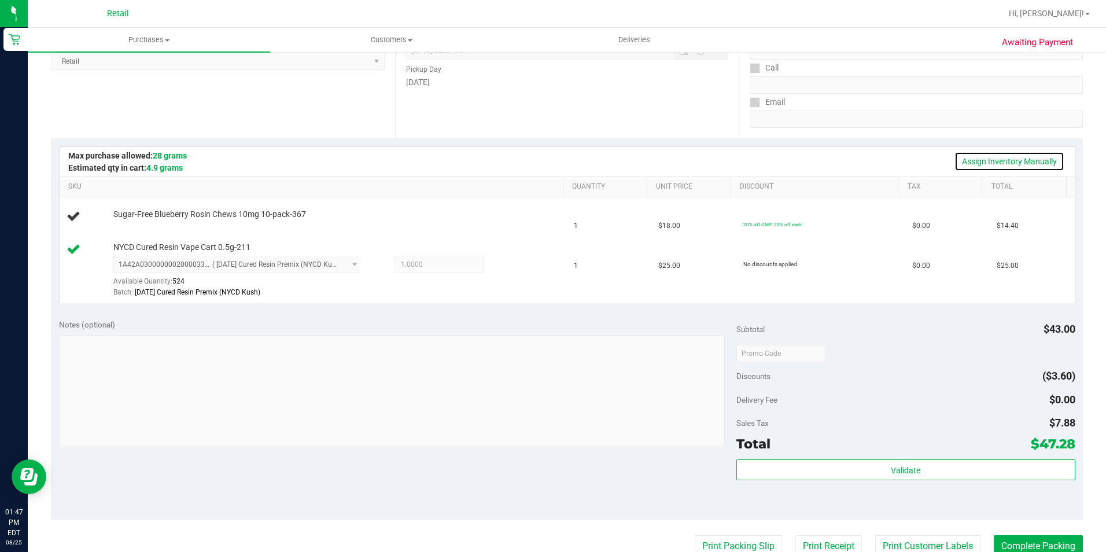
click at [995, 161] on link "Assign Inventory Manually" at bounding box center [1009, 162] width 110 height 20
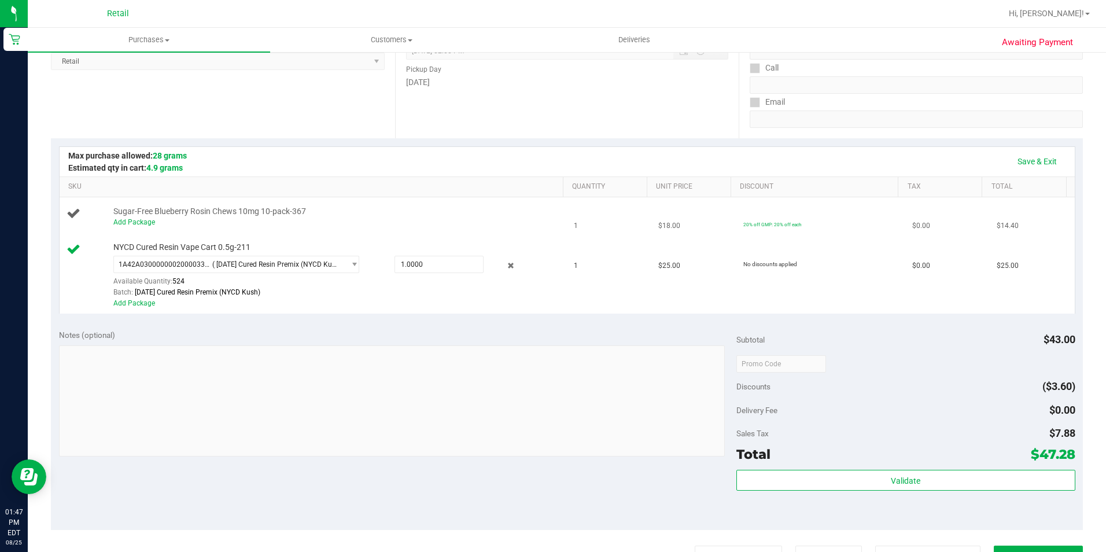
click at [153, 220] on div "Add Package" at bounding box center [335, 222] width 444 height 11
click at [149, 220] on link "Add Package" at bounding box center [134, 222] width 42 height 8
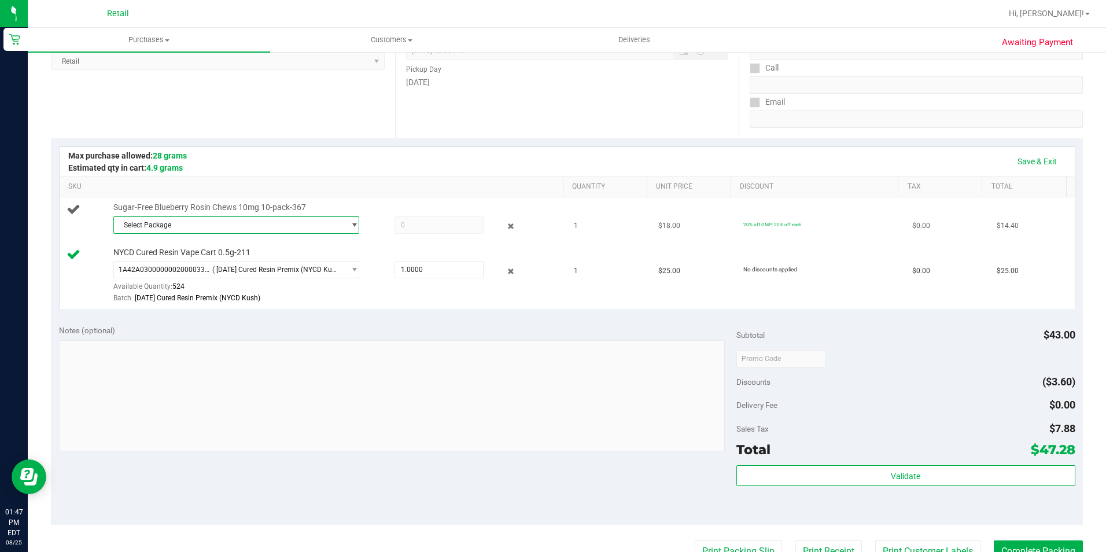
click at [237, 227] on span "Select Package" at bounding box center [229, 225] width 231 height 16
click at [221, 266] on li "1A42A0300000641000003114 ( )" at bounding box center [233, 272] width 241 height 16
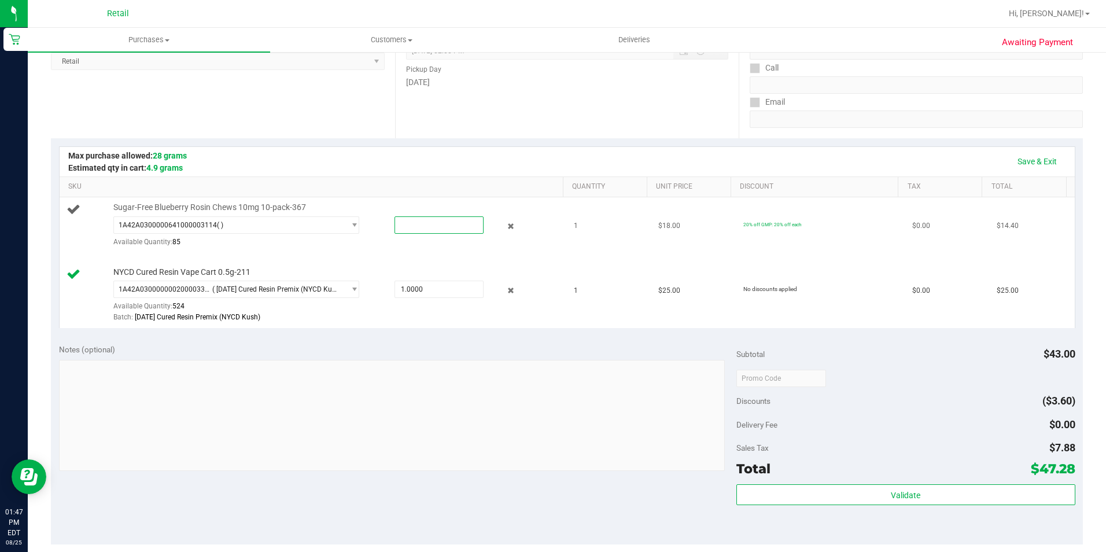
click at [442, 225] on span at bounding box center [438, 224] width 89 height 17
type input "1"
type input "1.0000"
click at [1028, 156] on link "Save & Exit" at bounding box center [1037, 162] width 54 height 20
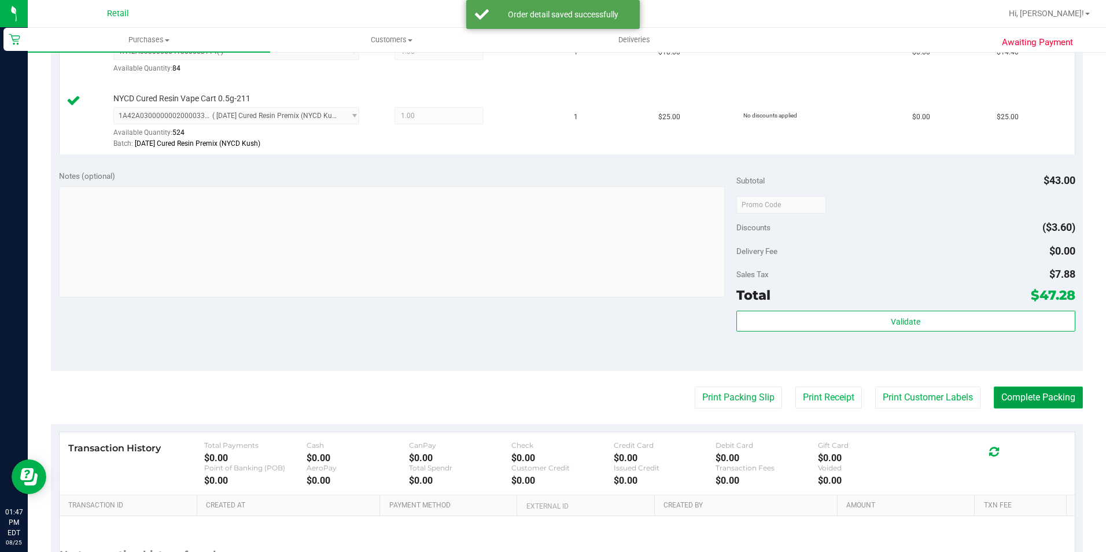
click at [1063, 397] on button "Complete Packing" at bounding box center [1037, 397] width 89 height 22
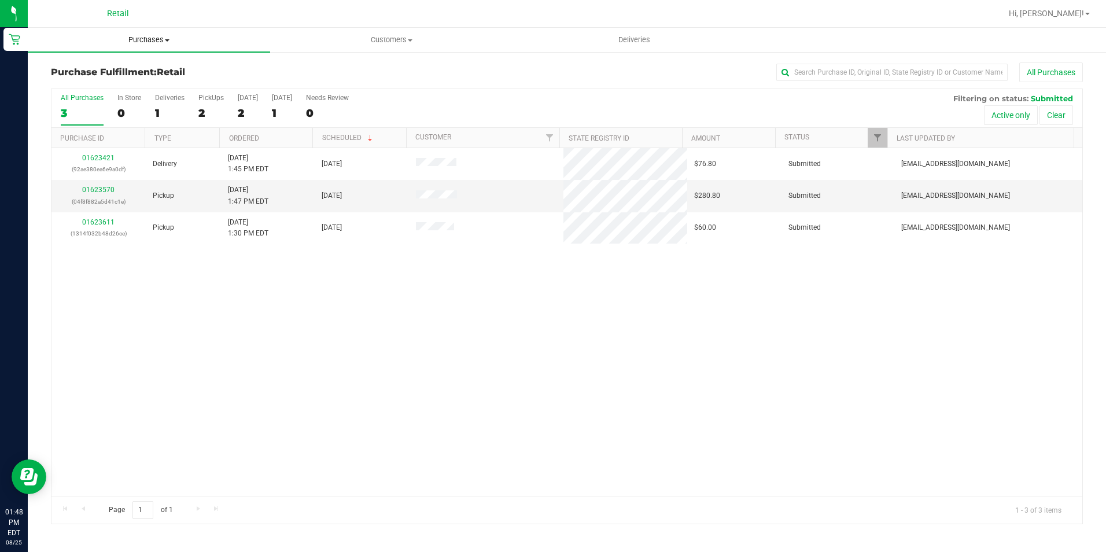
click at [143, 33] on uib-tab-heading "Purchases Summary of purchases Fulfillment All purchases" at bounding box center [149, 40] width 242 height 24
click at [145, 63] on li "Summary of purchases" at bounding box center [149, 70] width 242 height 14
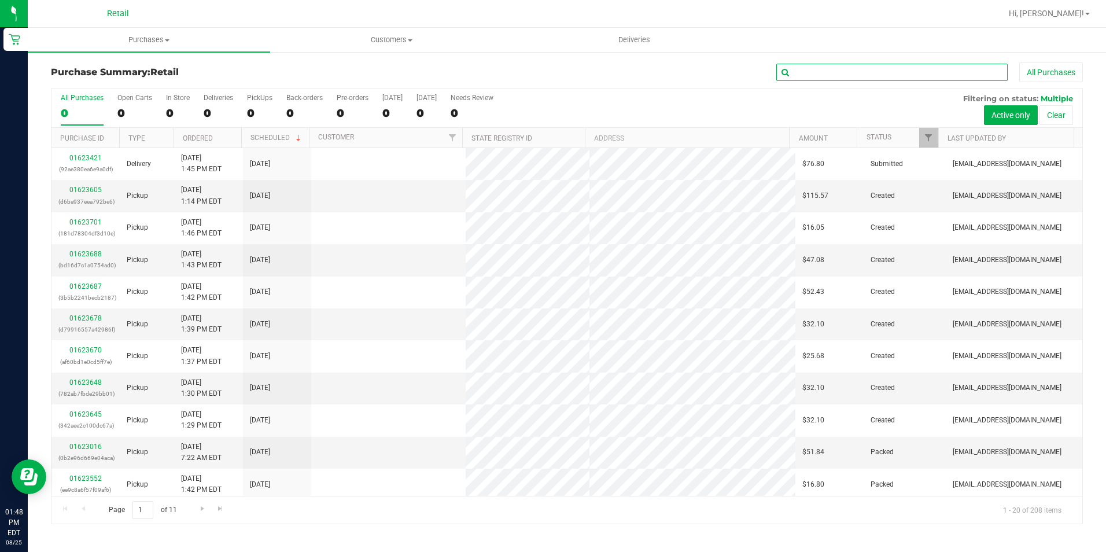
click at [819, 71] on input "text" at bounding box center [891, 72] width 231 height 17
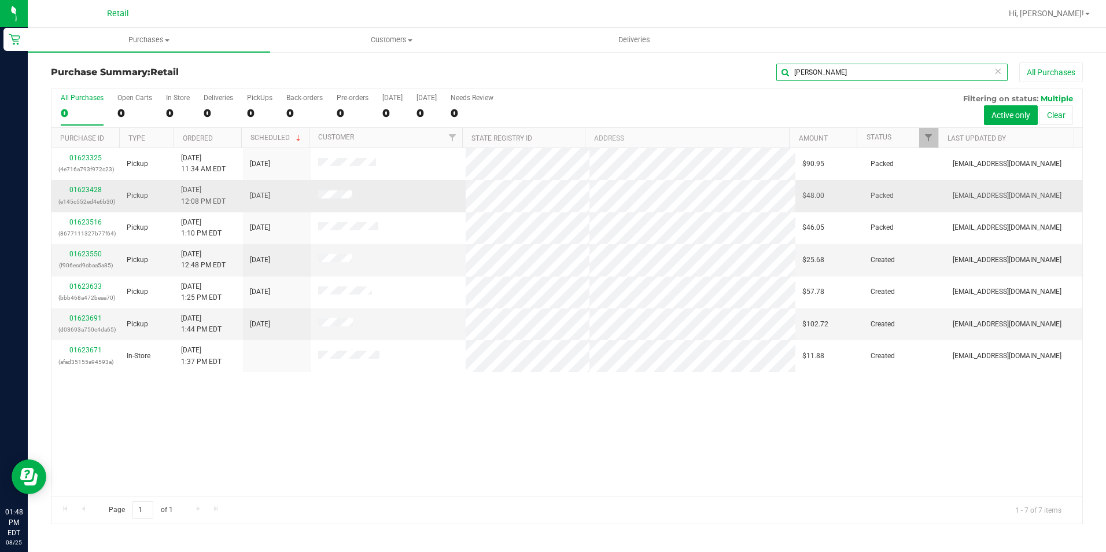
type input "[PERSON_NAME]"
click at [86, 182] on td "01623428 (e145c552ed4e6b30)" at bounding box center [85, 196] width 68 height 32
click at [89, 189] on link "01623428" at bounding box center [85, 190] width 32 height 8
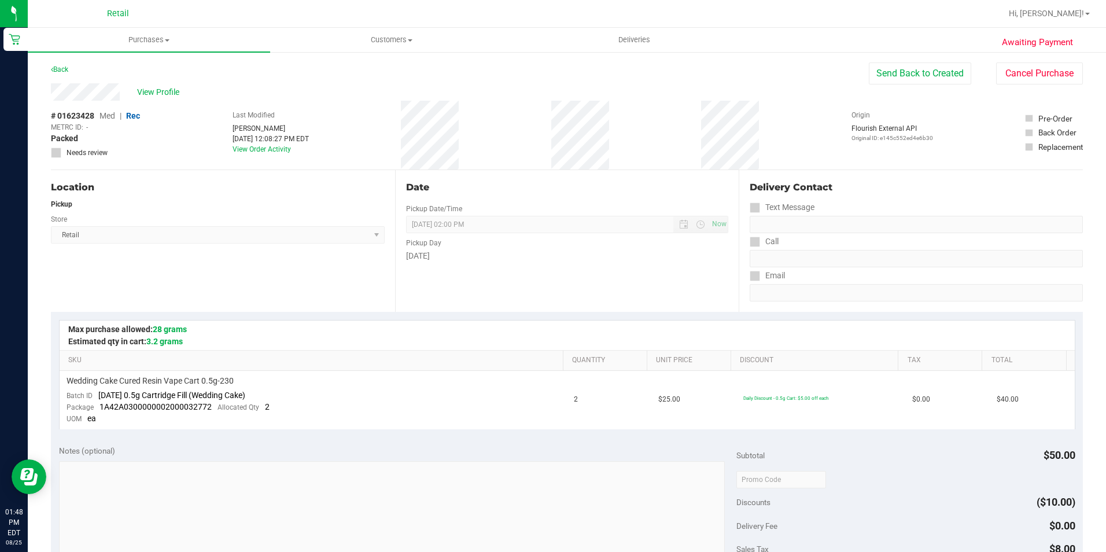
click at [901, 61] on div "Awaiting Payment Back Send Back to Created Cancel Purchase View Profile # 01623…" at bounding box center [567, 494] width 1078 height 887
click at [154, 37] on span "Purchases" at bounding box center [149, 40] width 242 height 10
click at [154, 74] on li "Summary of purchases" at bounding box center [149, 70] width 242 height 14
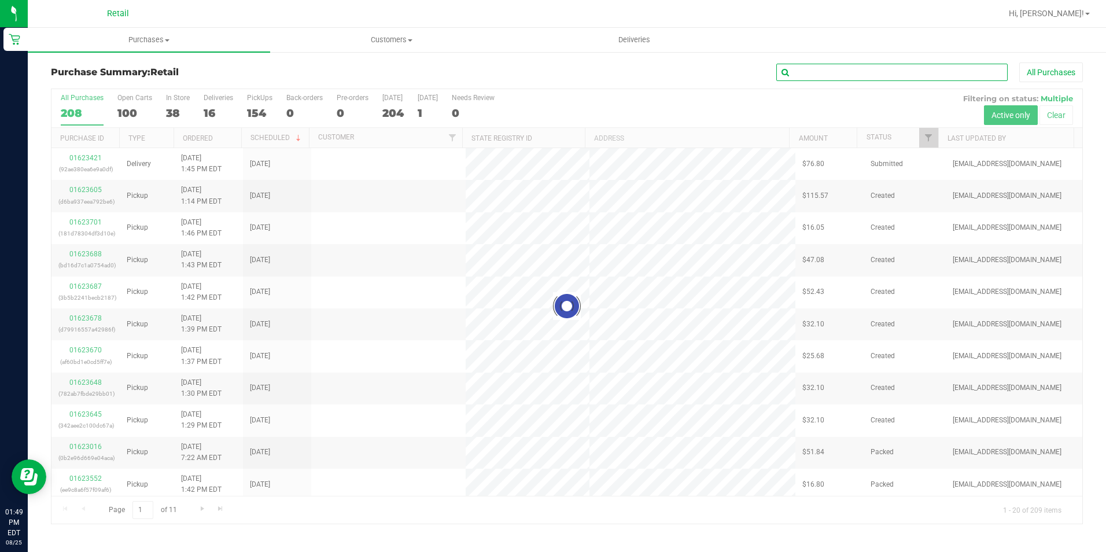
click at [871, 73] on input "text" at bounding box center [891, 72] width 231 height 17
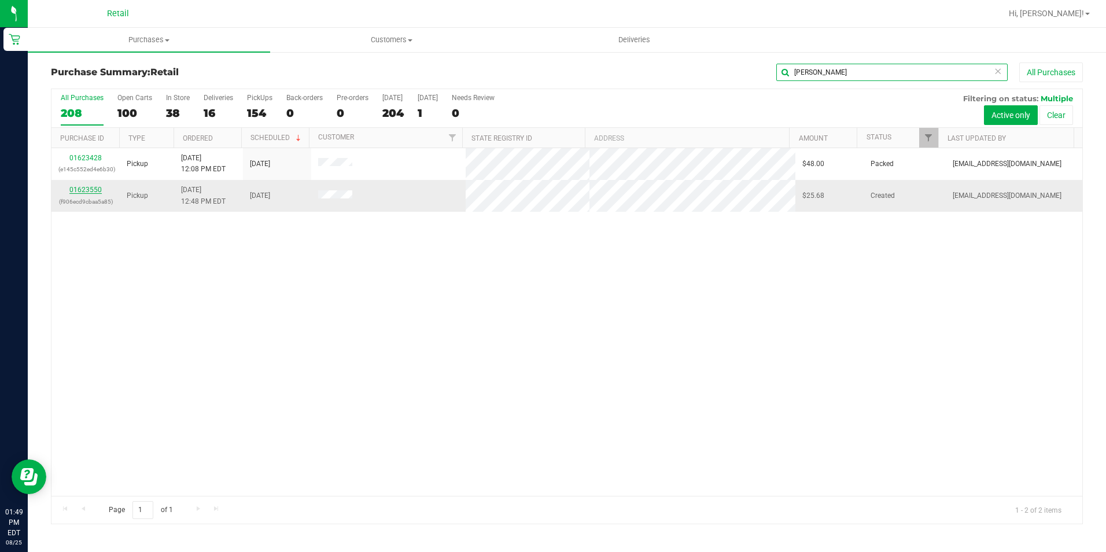
type input "[PERSON_NAME]"
click at [91, 188] on link "01623550" at bounding box center [85, 190] width 32 height 8
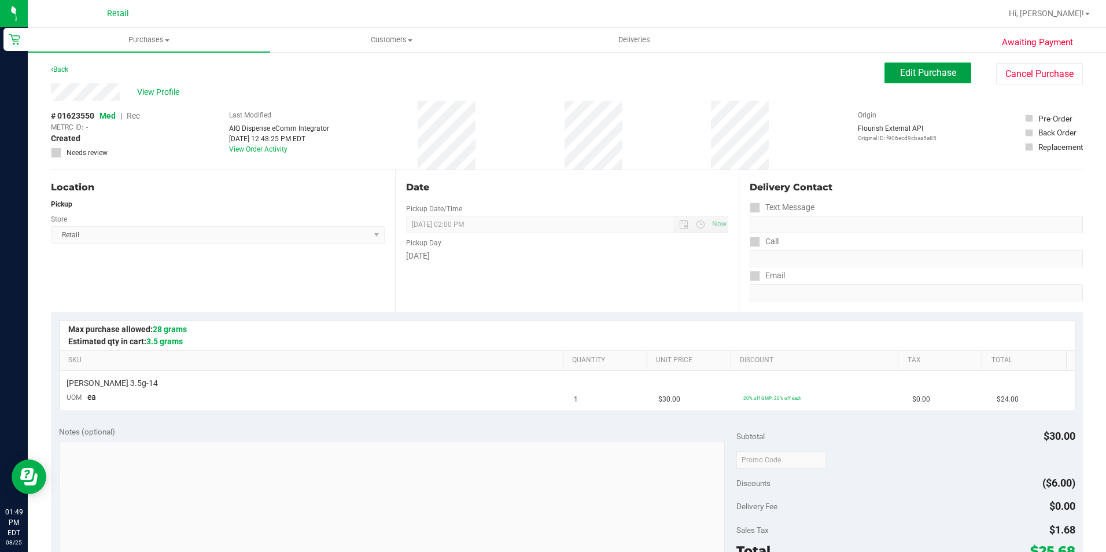
click at [908, 67] on span "Edit Purchase" at bounding box center [928, 72] width 56 height 11
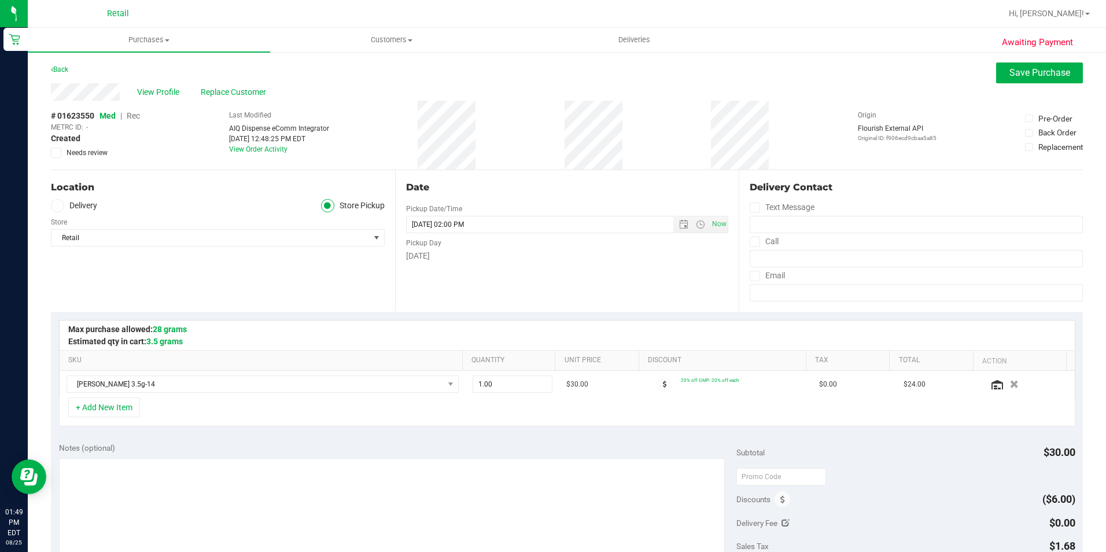
click at [134, 110] on div "# 01623550 Med | Rec METRC ID: - Created Needs review" at bounding box center [95, 134] width 89 height 48
click at [138, 114] on span "Rec" at bounding box center [133, 115] width 13 height 9
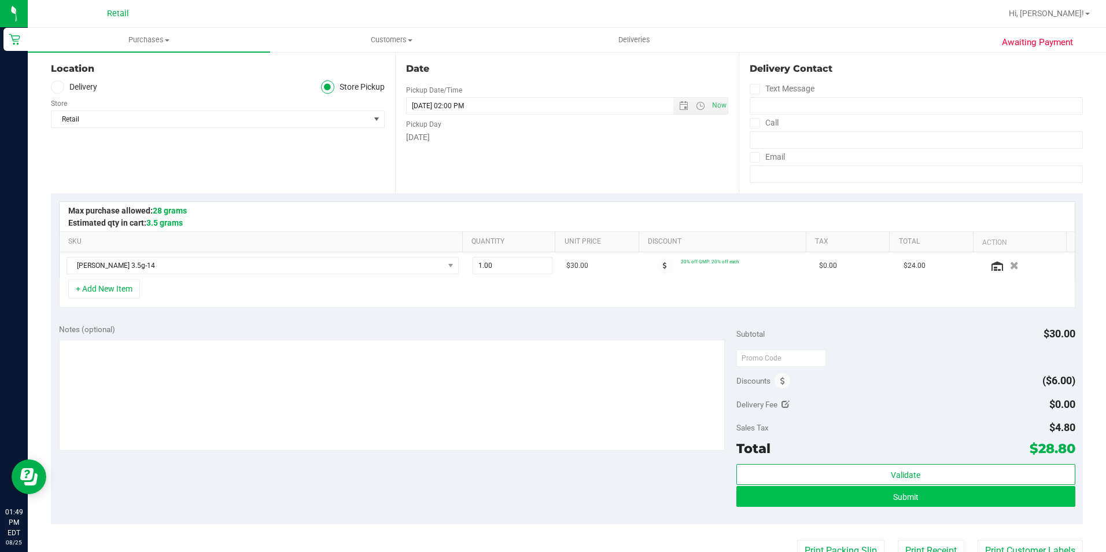
scroll to position [173, 0]
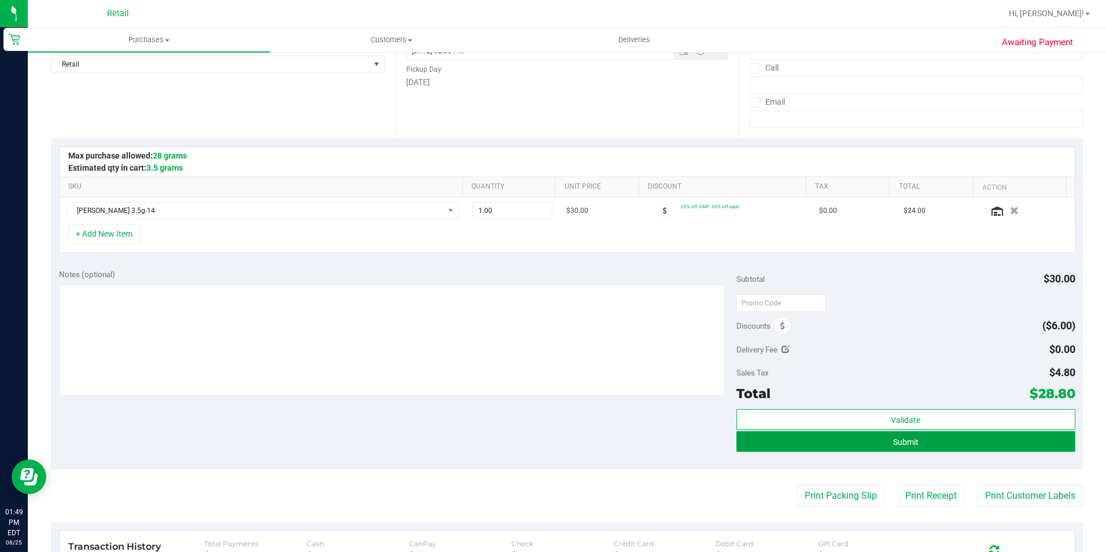
click at [932, 434] on button "Submit" at bounding box center [905, 441] width 339 height 21
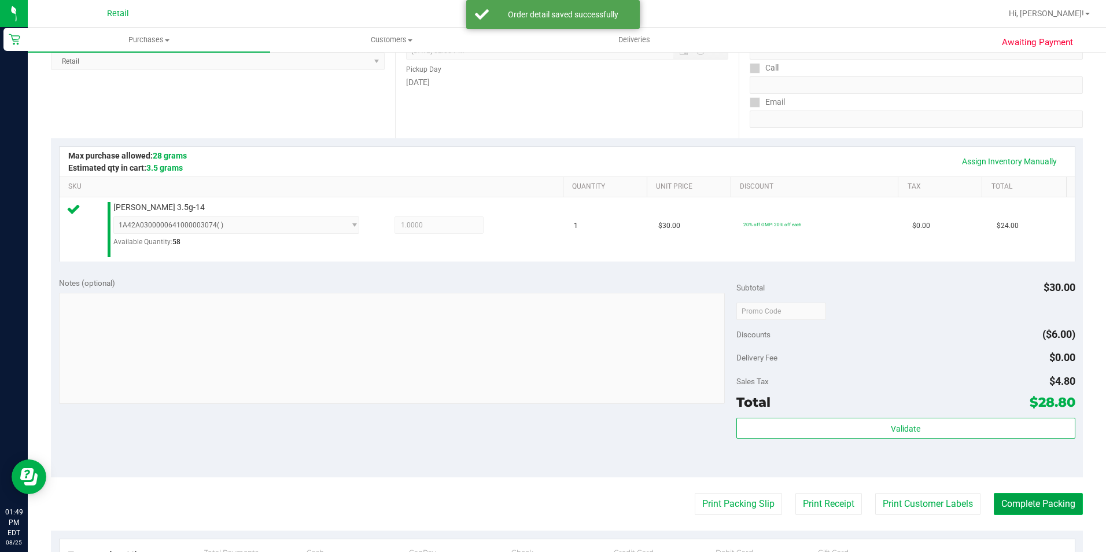
click at [1015, 495] on button "Complete Packing" at bounding box center [1037, 504] width 89 height 22
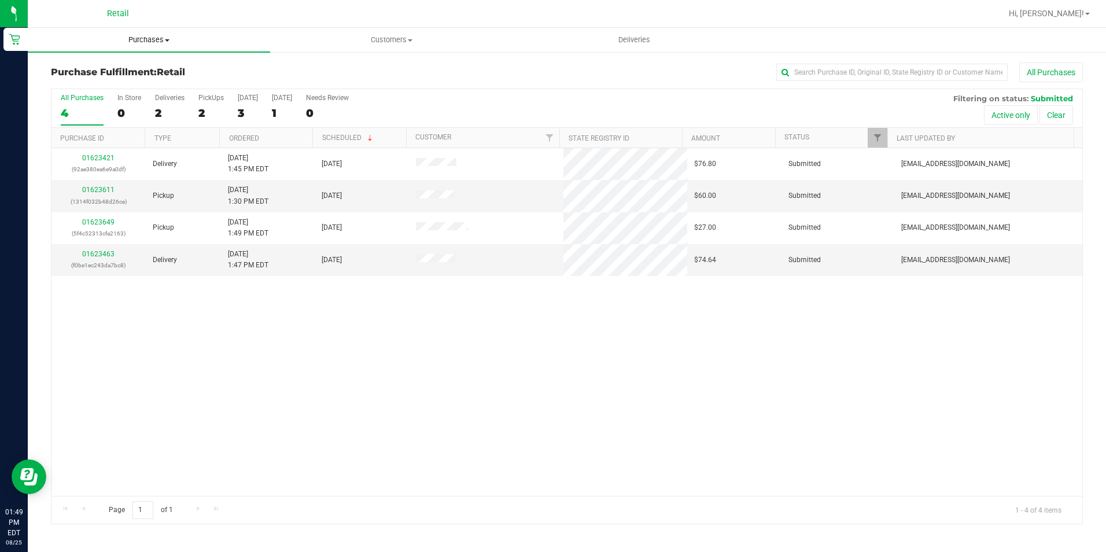
click at [138, 39] on span "Purchases" at bounding box center [149, 40] width 242 height 10
click at [117, 68] on span "Summary of purchases" at bounding box center [87, 70] width 119 height 10
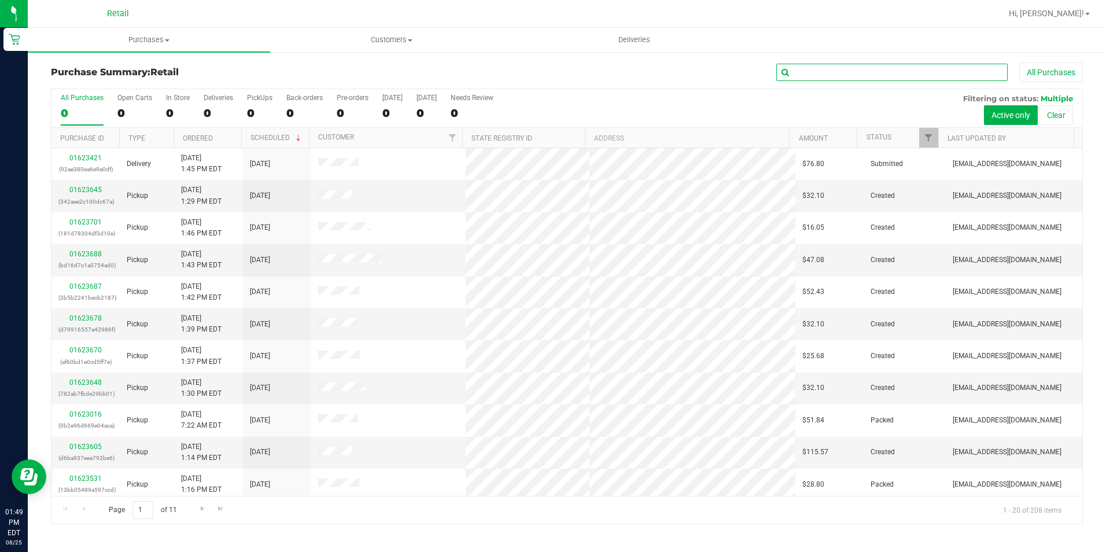
click at [795, 66] on input "text" at bounding box center [891, 72] width 231 height 17
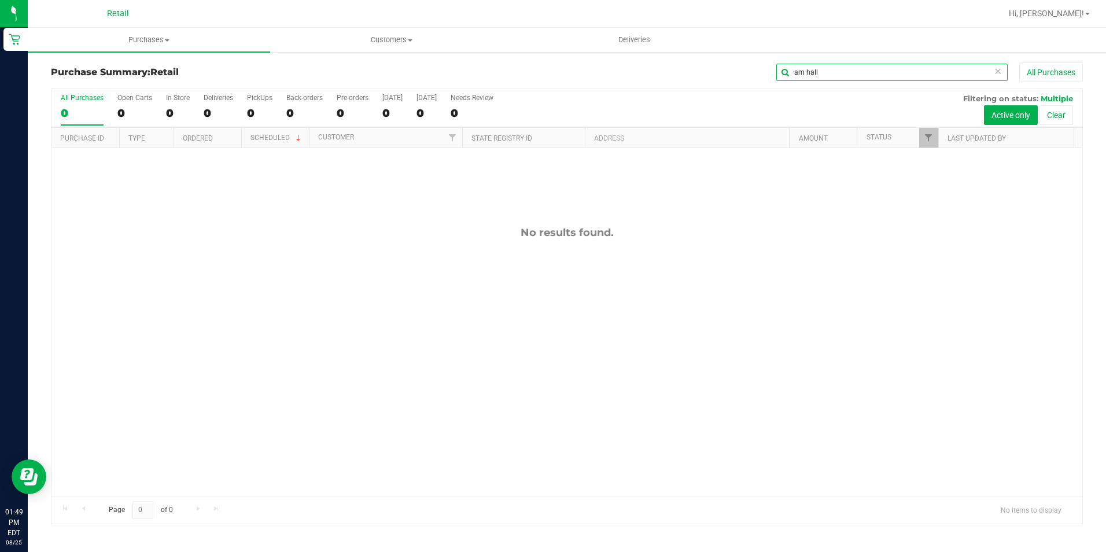
click at [801, 70] on input "am hall" at bounding box center [891, 72] width 231 height 17
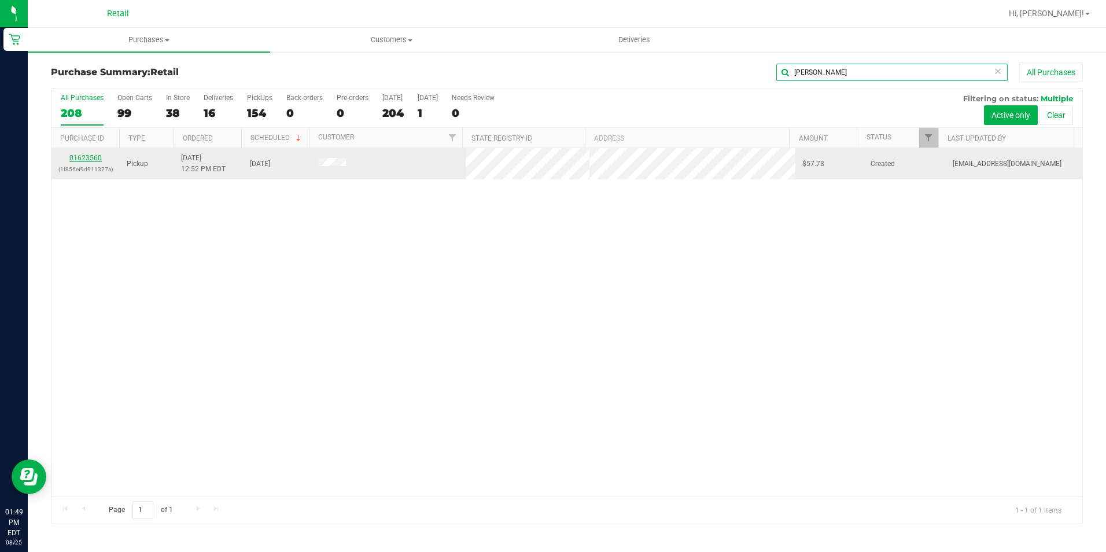
type input "[PERSON_NAME]"
click at [87, 155] on link "01623560" at bounding box center [85, 158] width 32 height 8
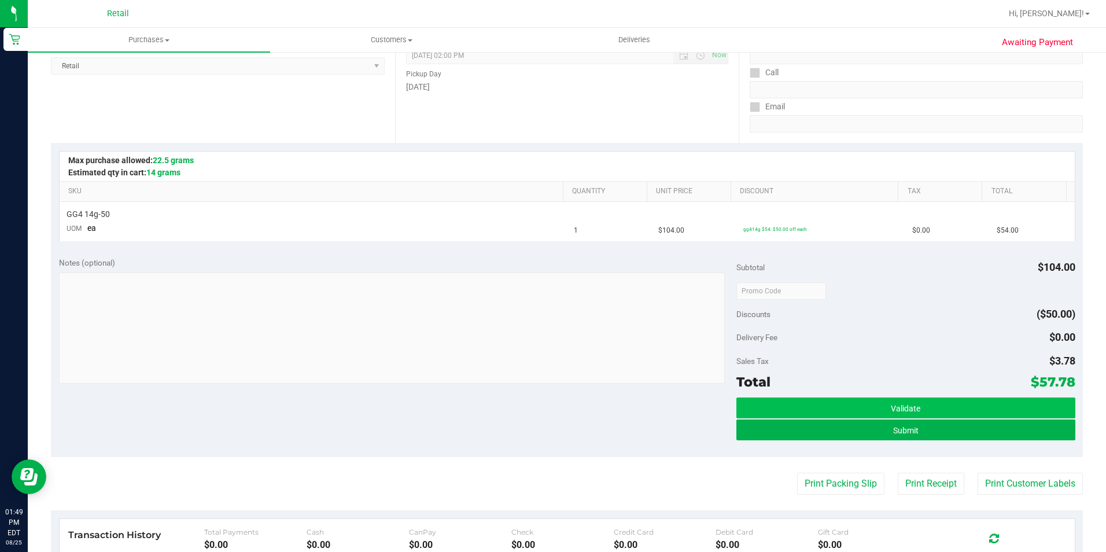
scroll to position [173, 0]
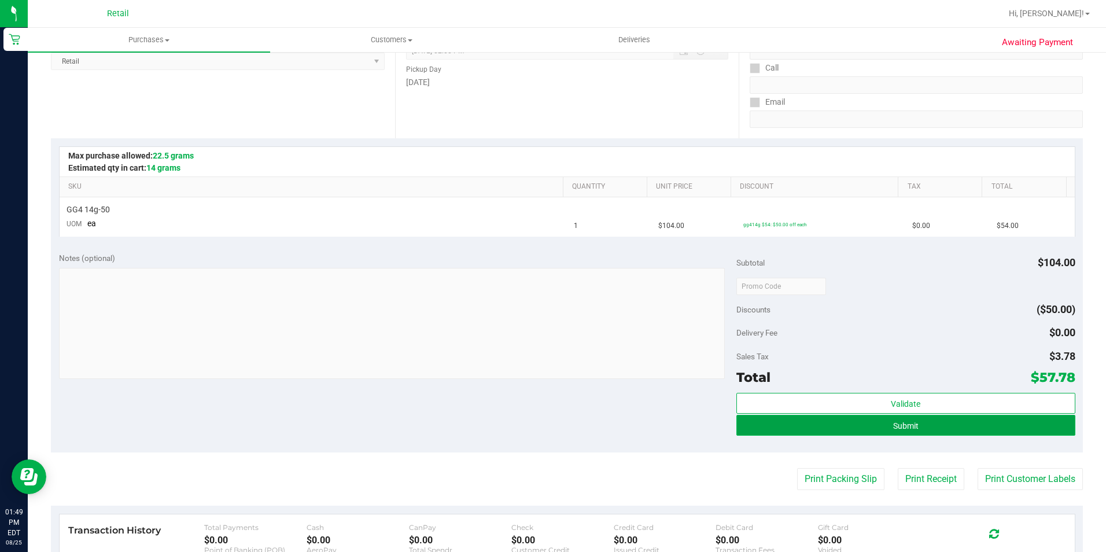
click at [877, 419] on button "Submit" at bounding box center [905, 425] width 339 height 21
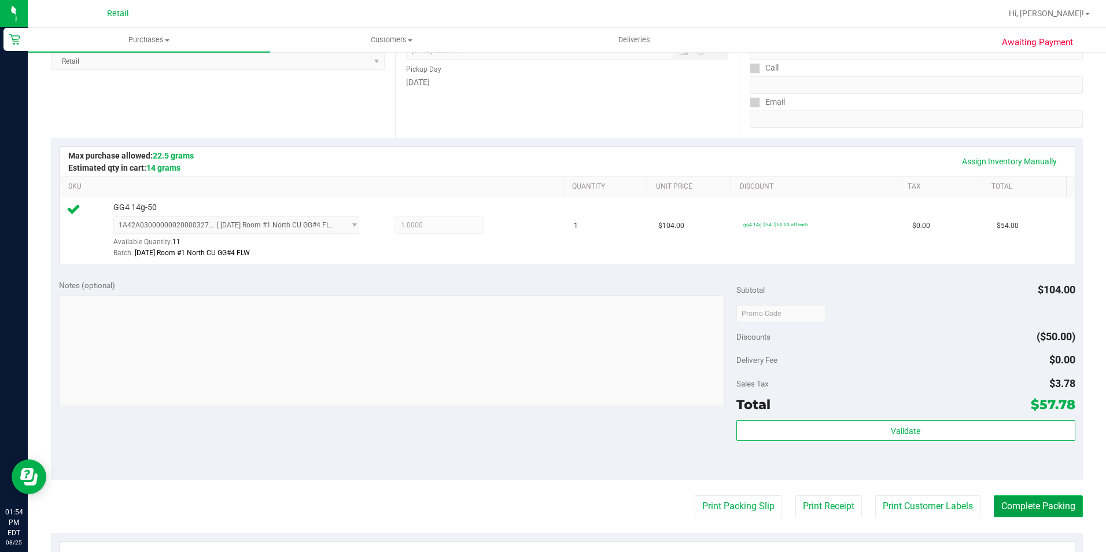
click at [1029, 508] on button "Complete Packing" at bounding box center [1037, 506] width 89 height 22
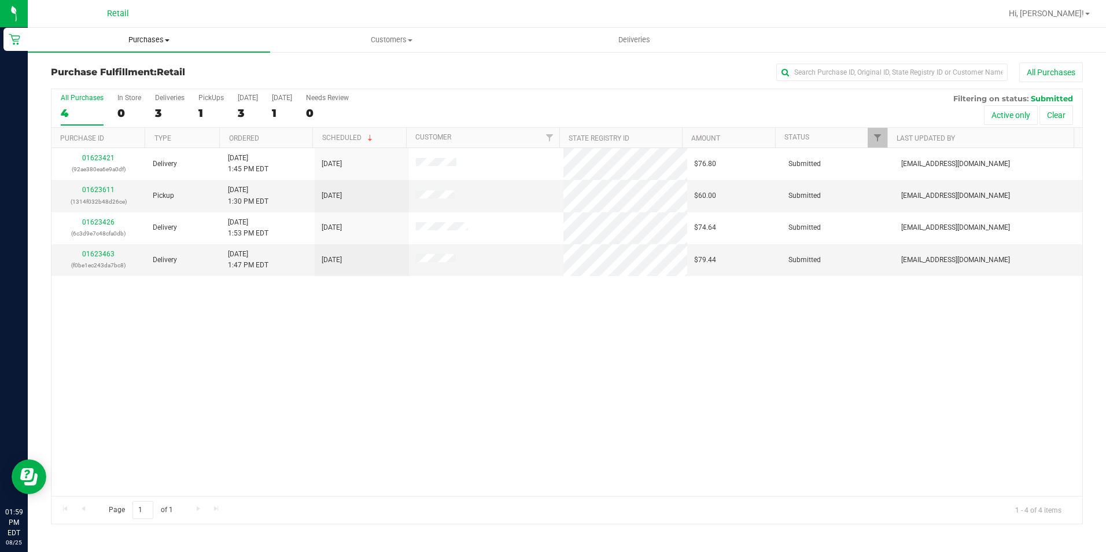
click at [134, 39] on span "Purchases" at bounding box center [149, 40] width 242 height 10
click at [130, 60] on ul "Summary of purchases Fulfillment All purchases" at bounding box center [149, 84] width 242 height 62
click at [156, 43] on span "Purchases" at bounding box center [149, 40] width 242 height 10
click at [114, 66] on span "Summary of purchases" at bounding box center [87, 70] width 119 height 10
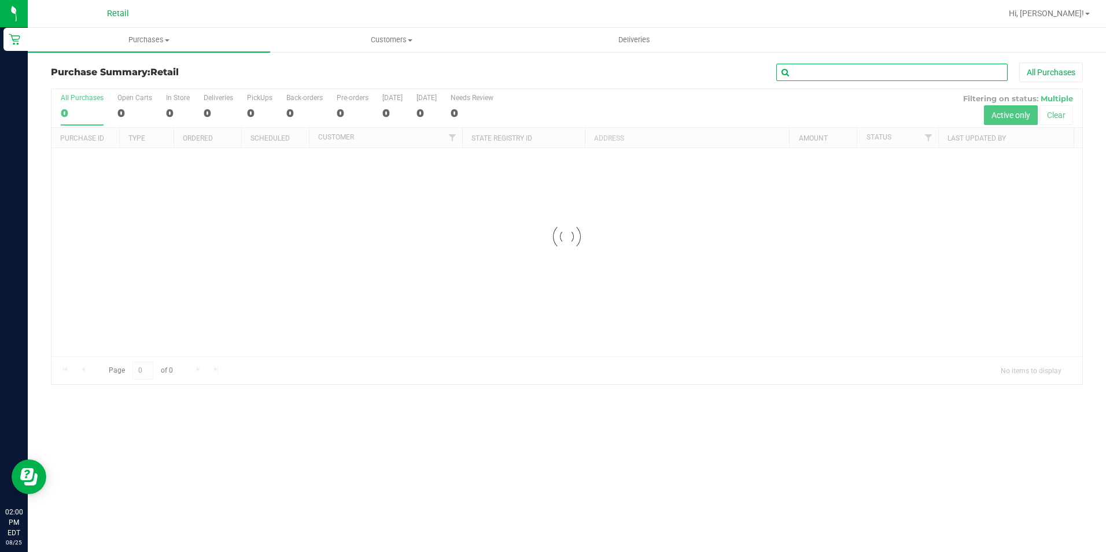
click at [837, 76] on input "text" at bounding box center [891, 72] width 231 height 17
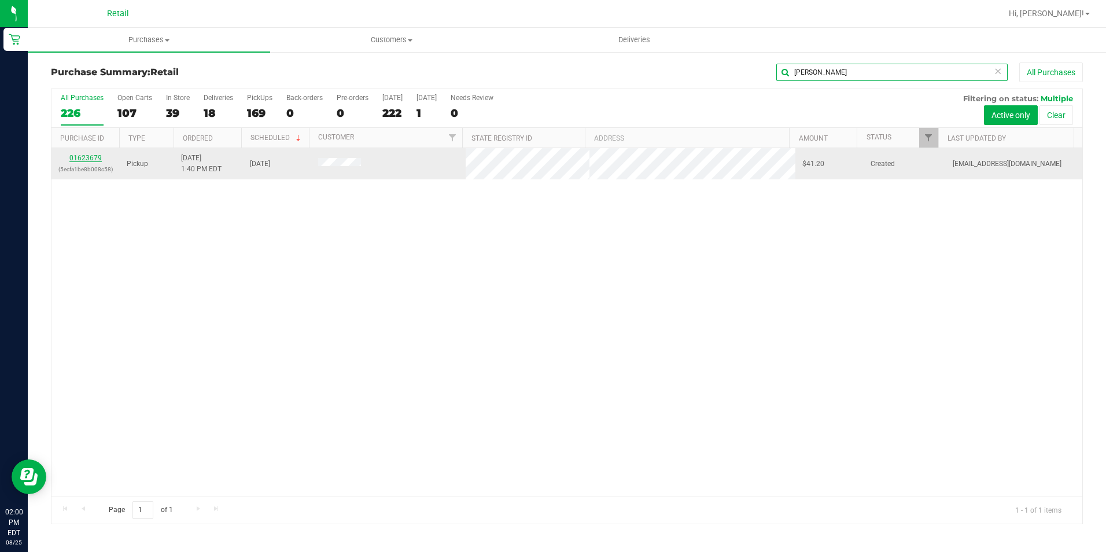
type input "[PERSON_NAME]"
click at [98, 159] on link "01623679" at bounding box center [85, 158] width 32 height 8
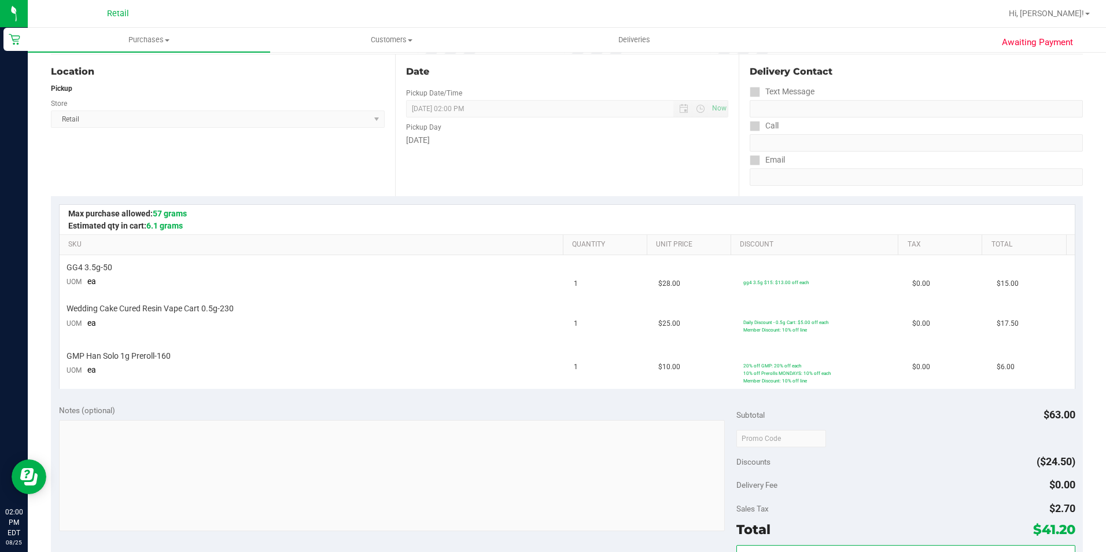
scroll to position [173, 0]
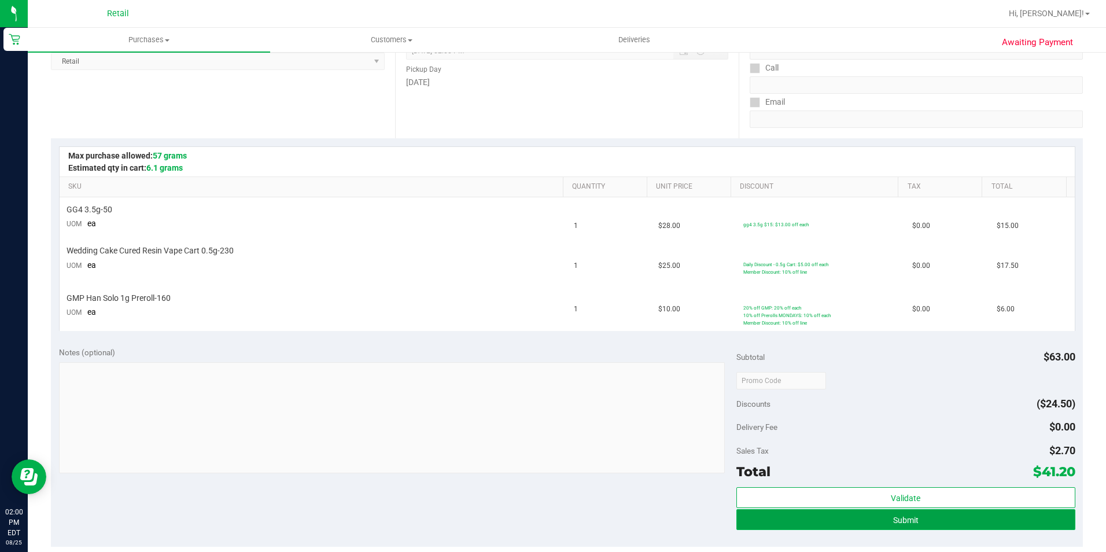
click at [847, 513] on button "Submit" at bounding box center [905, 519] width 339 height 21
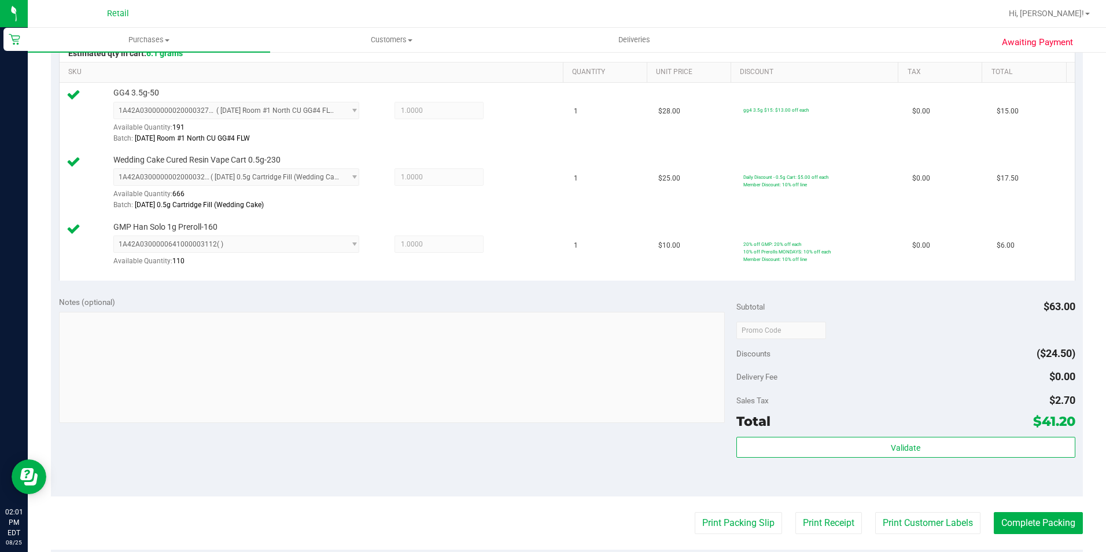
scroll to position [289, 0]
click at [1017, 517] on button "Complete Packing" at bounding box center [1037, 522] width 89 height 22
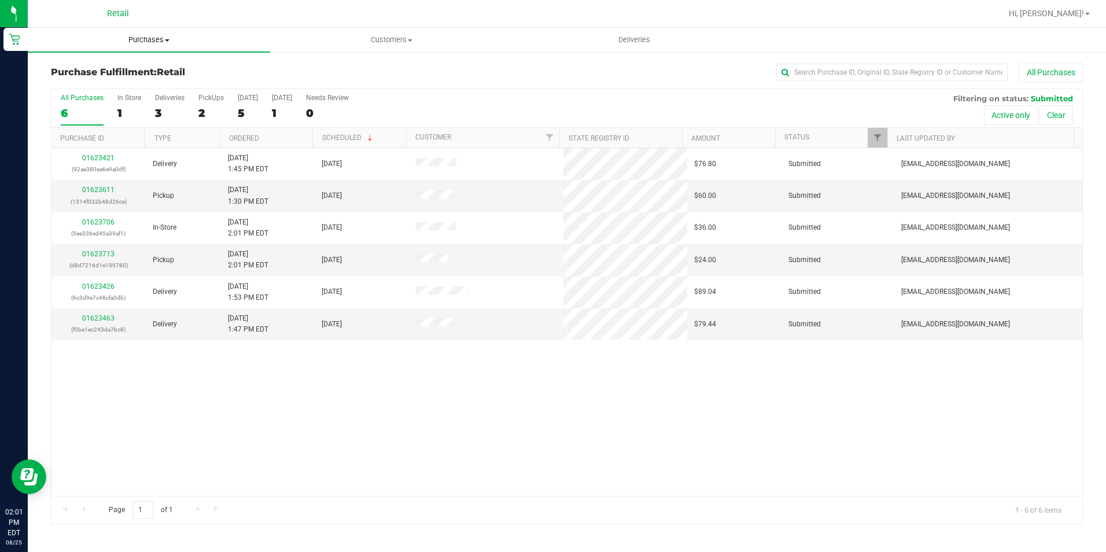
click at [136, 34] on uib-tab-heading "Purchases Summary of purchases Fulfillment All purchases" at bounding box center [149, 40] width 242 height 24
click at [109, 53] on ul "Summary of purchases Fulfillment All purchases" at bounding box center [149, 84] width 242 height 62
click at [151, 45] on uib-tab-heading "Purchases Summary of purchases Fulfillment All purchases" at bounding box center [149, 40] width 242 height 24
click at [132, 72] on span "Summary of purchases" at bounding box center [87, 70] width 119 height 10
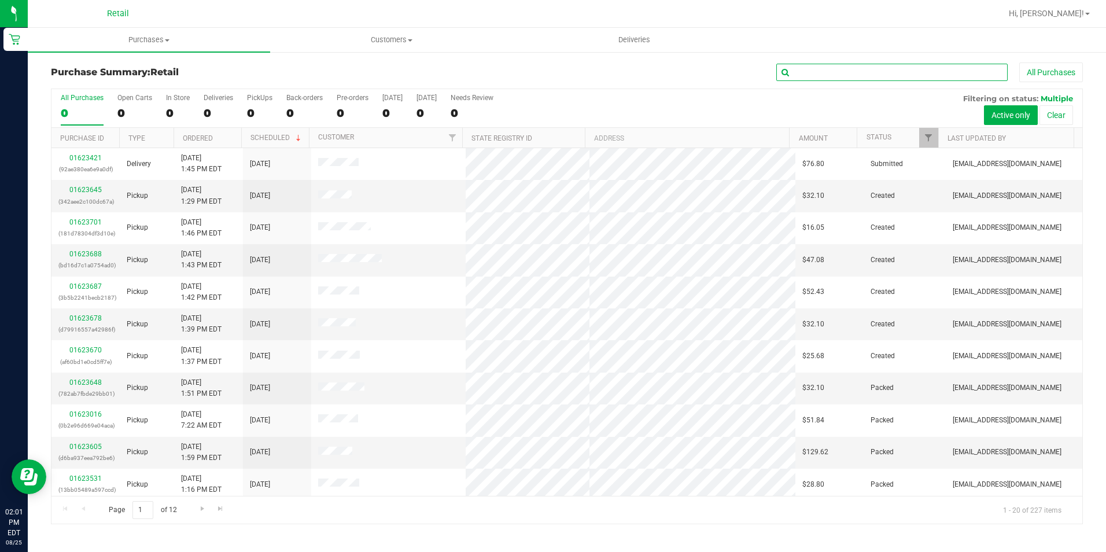
click at [803, 69] on input "text" at bounding box center [891, 72] width 231 height 17
click at [1068, 13] on span "Hi, [PERSON_NAME]!" at bounding box center [1045, 13] width 75 height 9
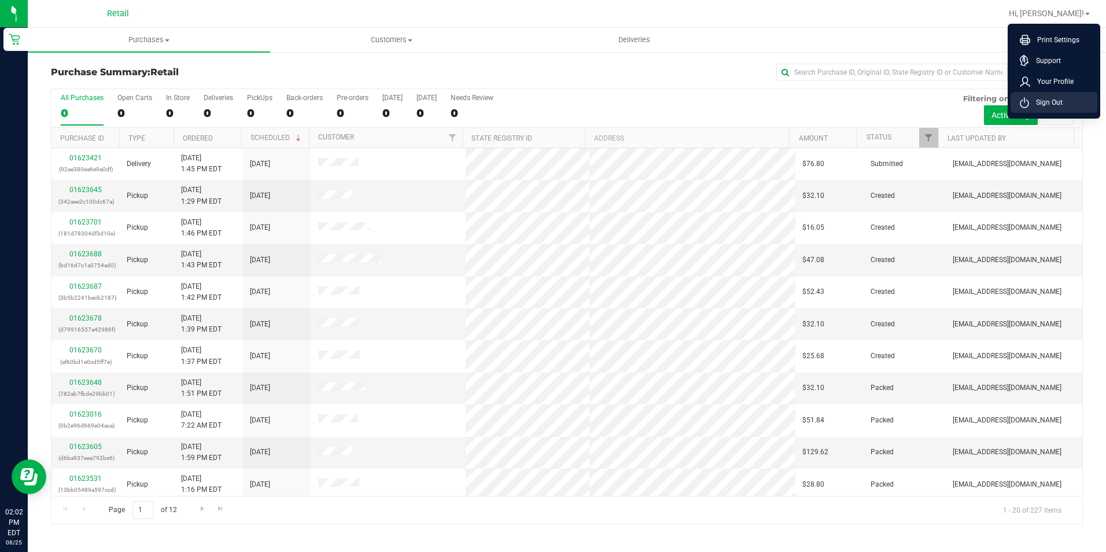
click at [1038, 112] on li "Sign Out" at bounding box center [1053, 102] width 87 height 21
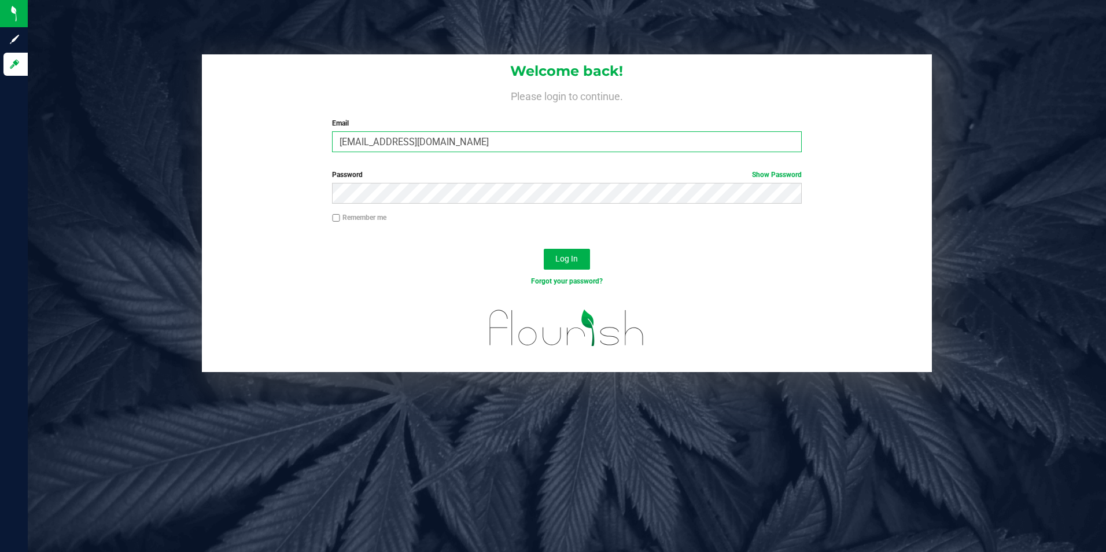
click at [475, 147] on input "[EMAIL_ADDRESS][DOMAIN_NAME]" at bounding box center [567, 141] width 470 height 21
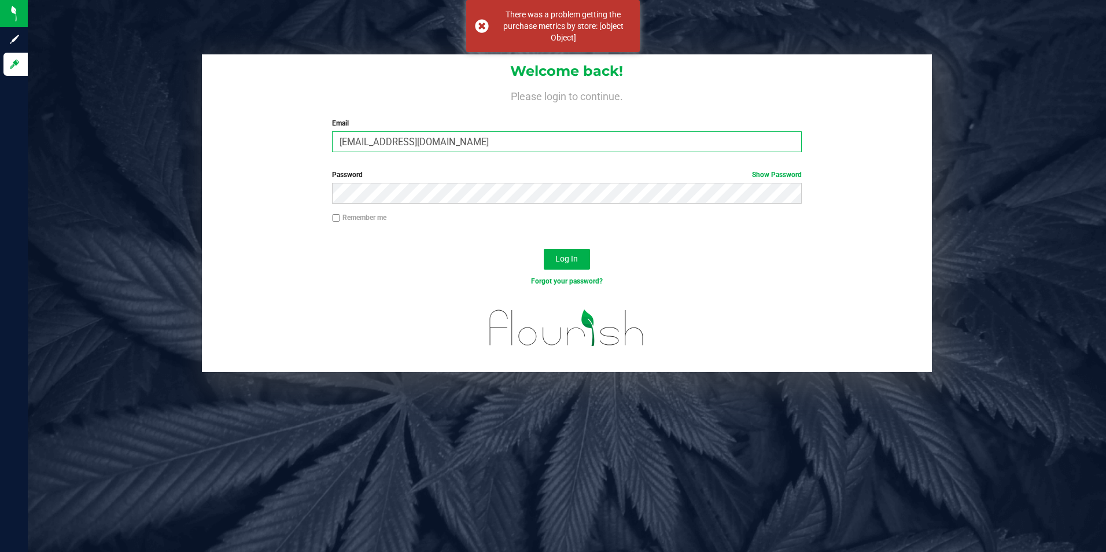
click at [489, 141] on input "[EMAIL_ADDRESS][DOMAIN_NAME]" at bounding box center [567, 141] width 470 height 21
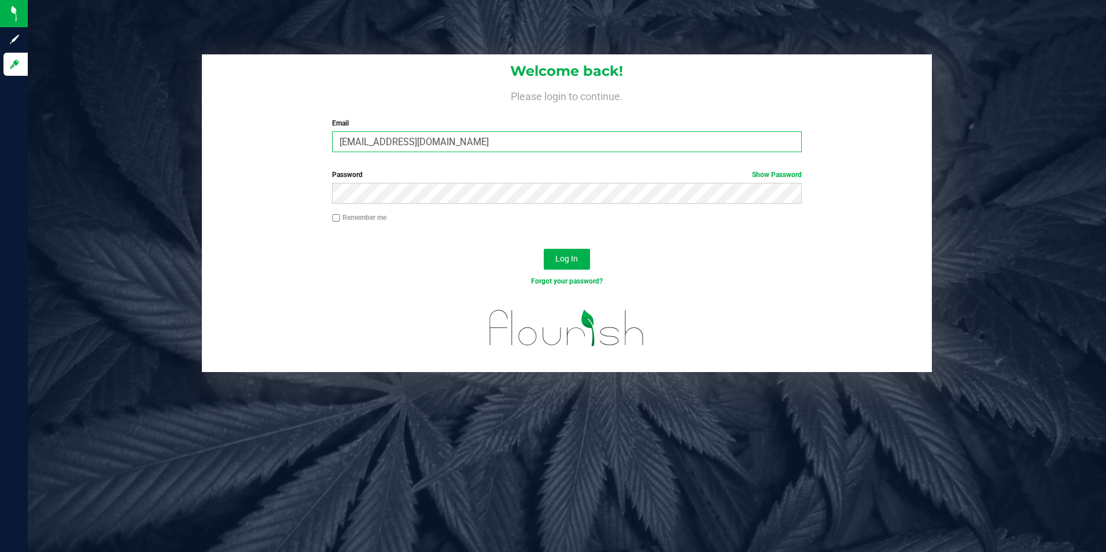
type input "[EMAIL_ADDRESS][DOMAIN_NAME]"
click at [544, 249] on button "Log In" at bounding box center [567, 259] width 46 height 21
